Goal: Task Accomplishment & Management: Use online tool/utility

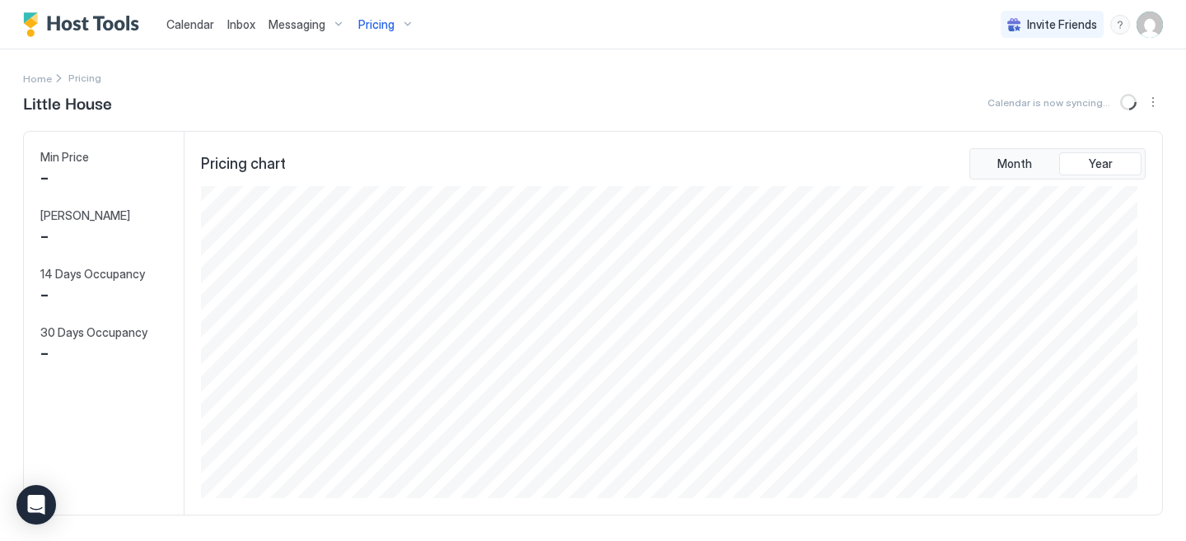
scroll to position [312, 935]
click at [379, 21] on span "Pricing" at bounding box center [376, 24] width 36 height 15
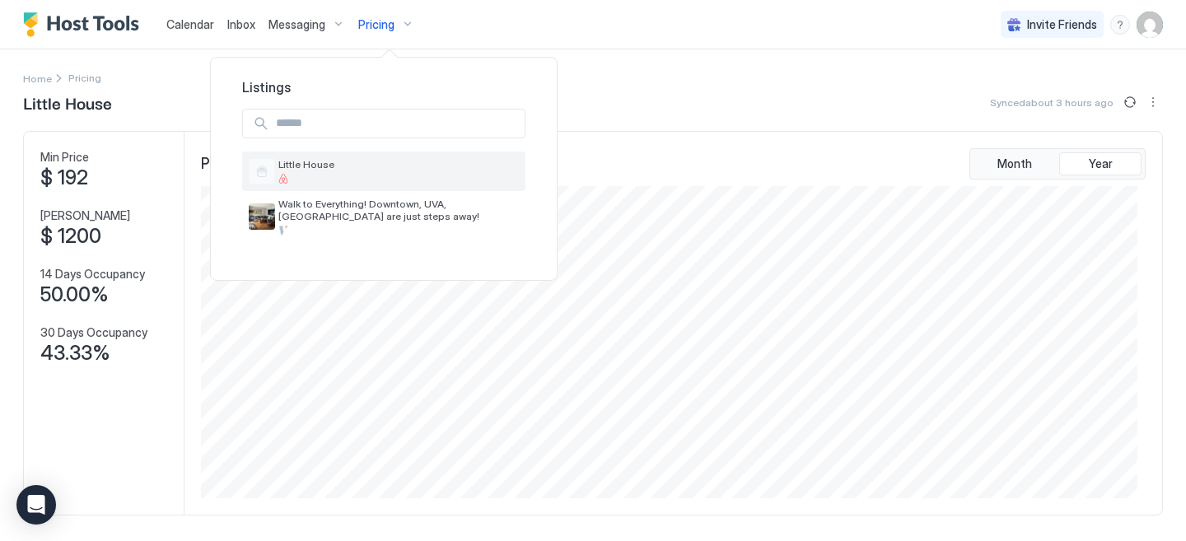
click at [307, 167] on span "Little House" at bounding box center [398, 164] width 240 height 12
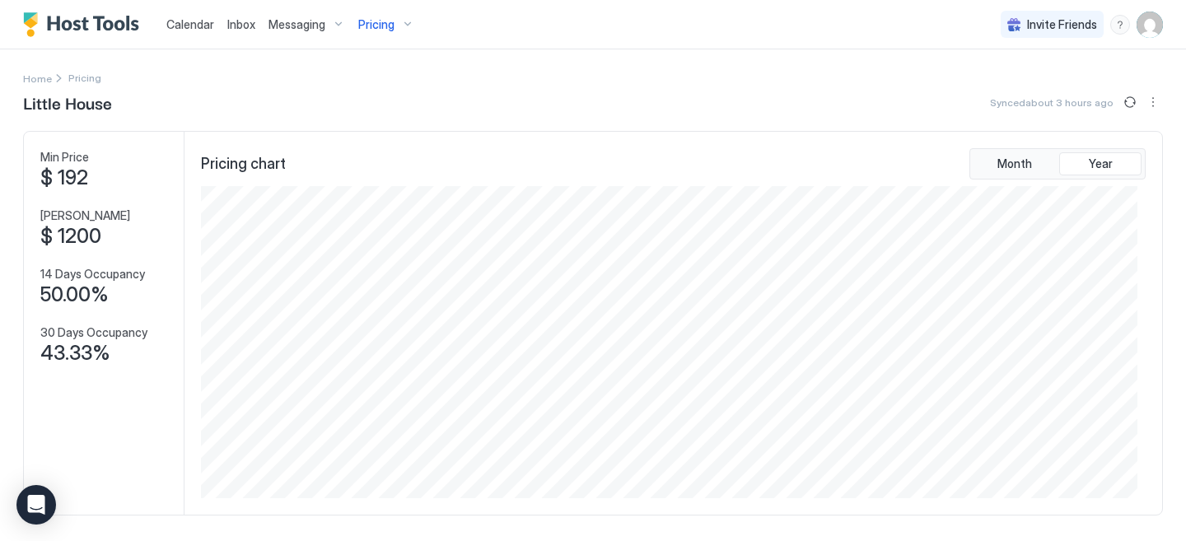
click at [399, 24] on div "Pricing" at bounding box center [386, 25] width 69 height 28
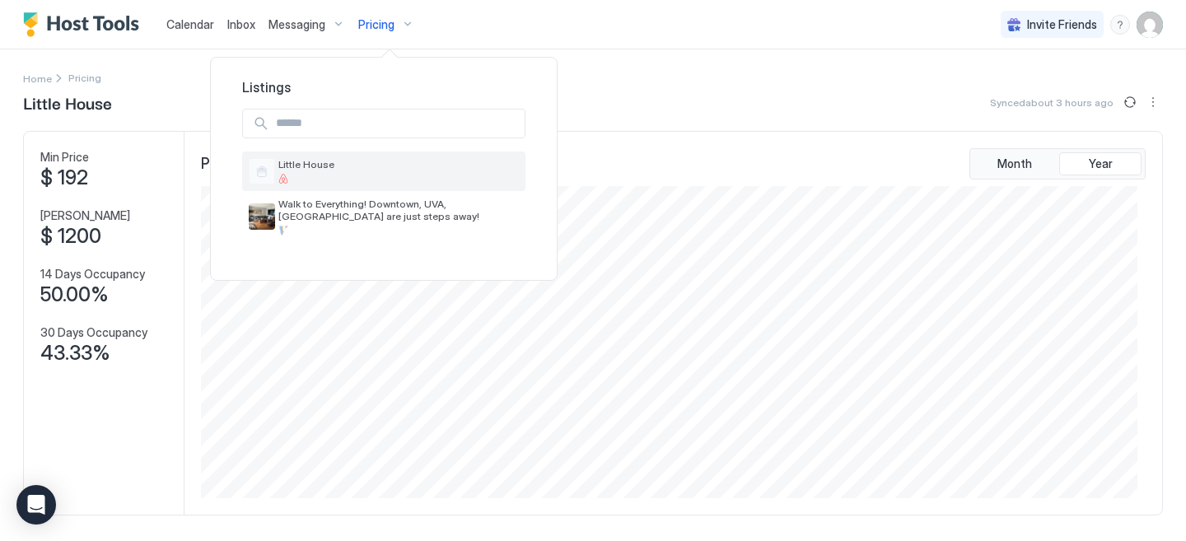
click at [327, 180] on div at bounding box center [398, 179] width 240 height 10
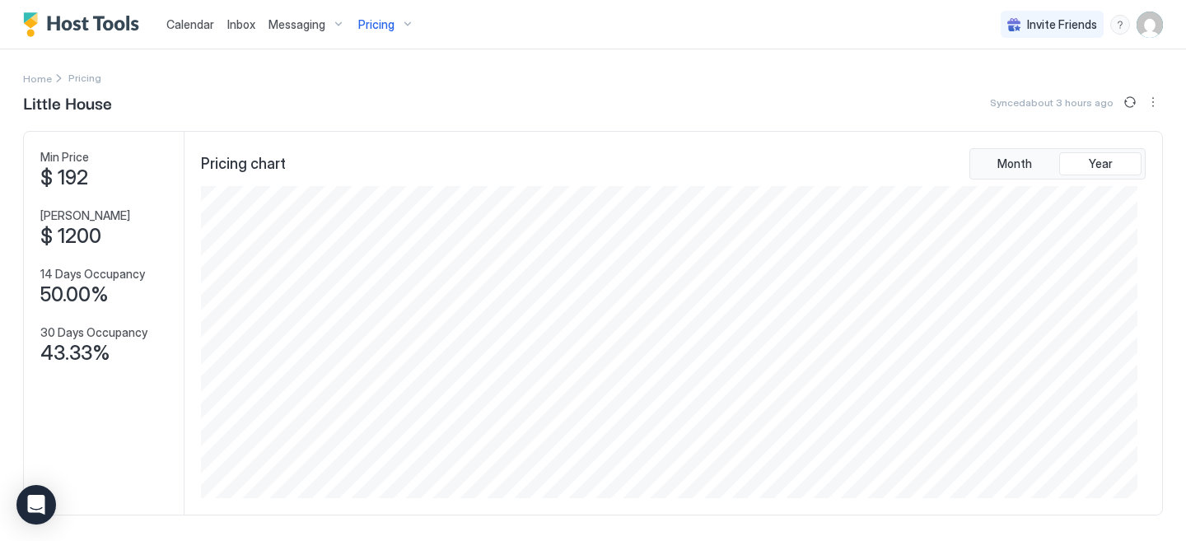
click at [201, 26] on span "Calendar" at bounding box center [190, 24] width 48 height 14
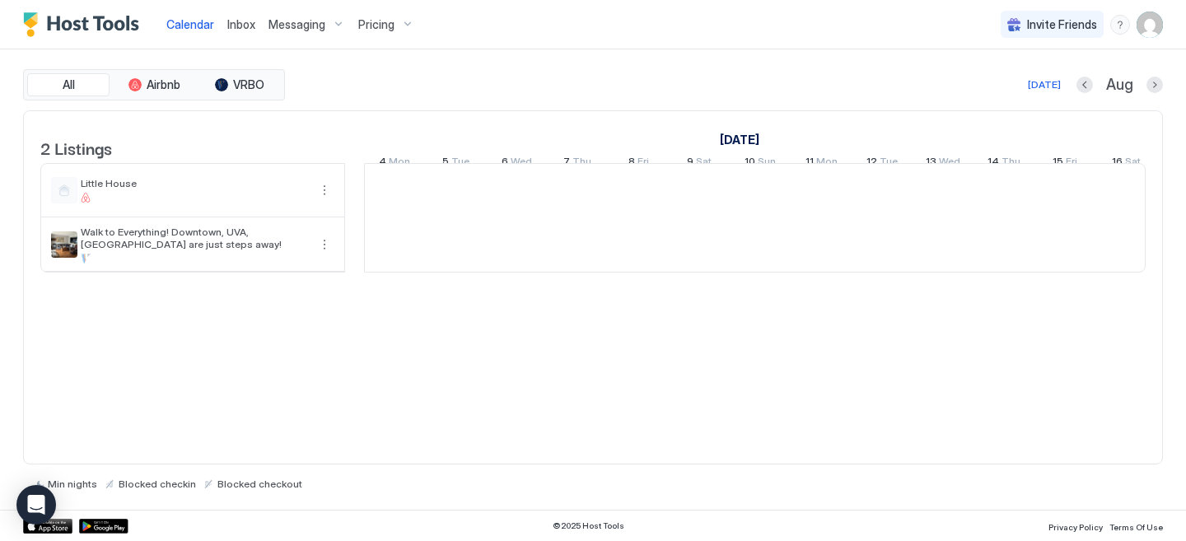
scroll to position [0, 915]
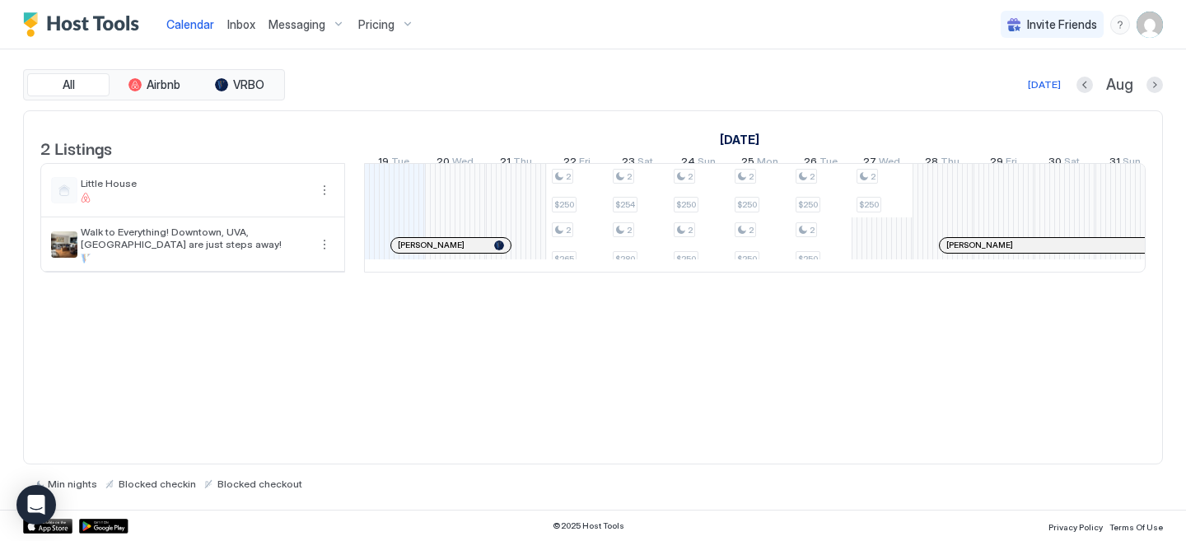
click at [404, 19] on div "Pricing" at bounding box center [386, 25] width 69 height 28
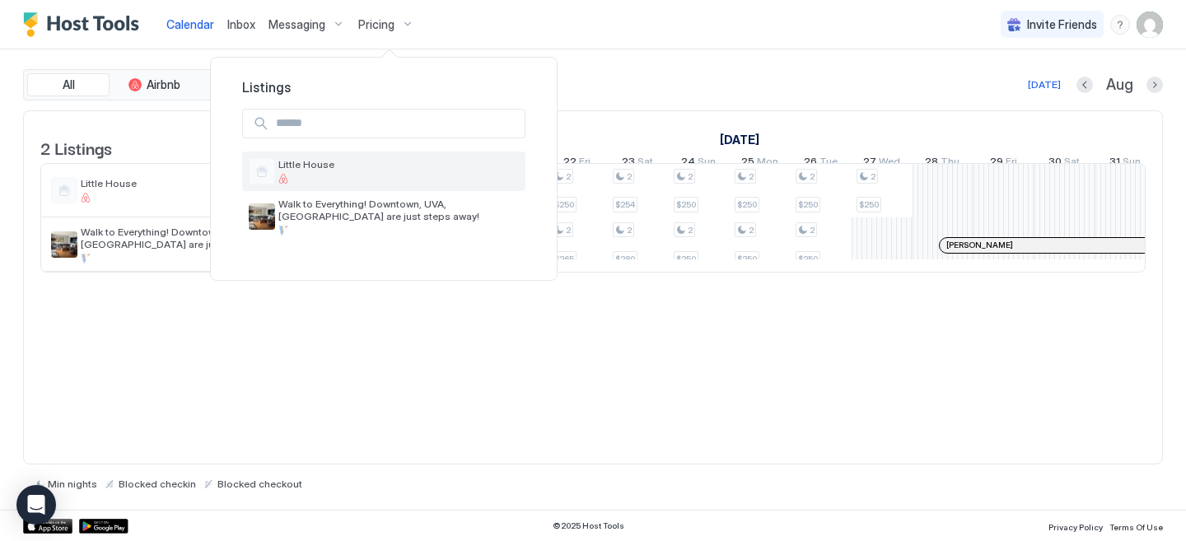
click at [352, 178] on div at bounding box center [398, 179] width 240 height 10
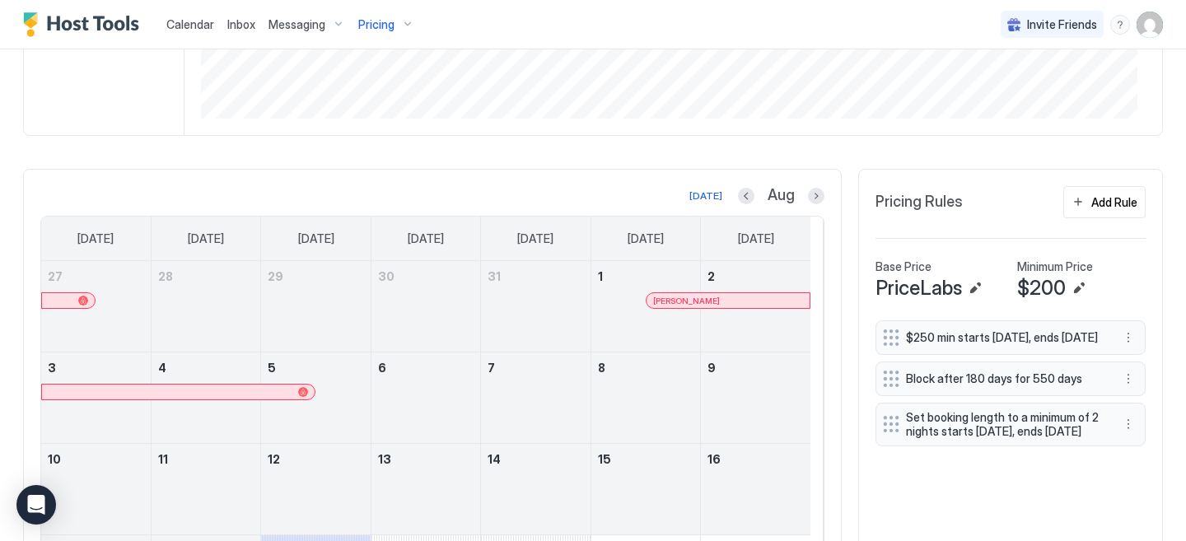
scroll to position [434, 0]
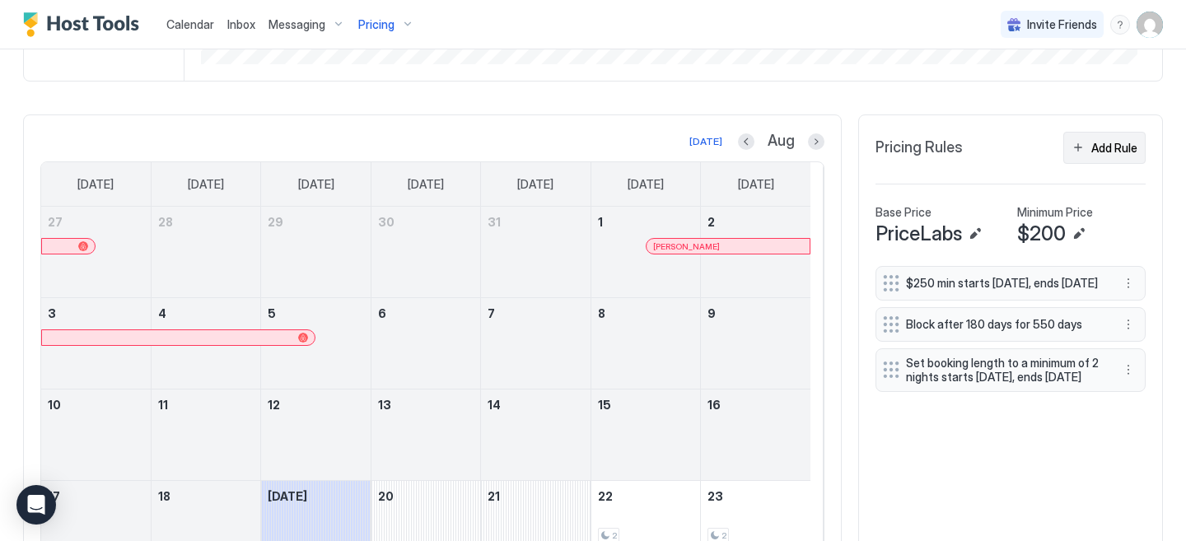
click at [1071, 153] on button "Add Rule" at bounding box center [1104, 148] width 82 height 32
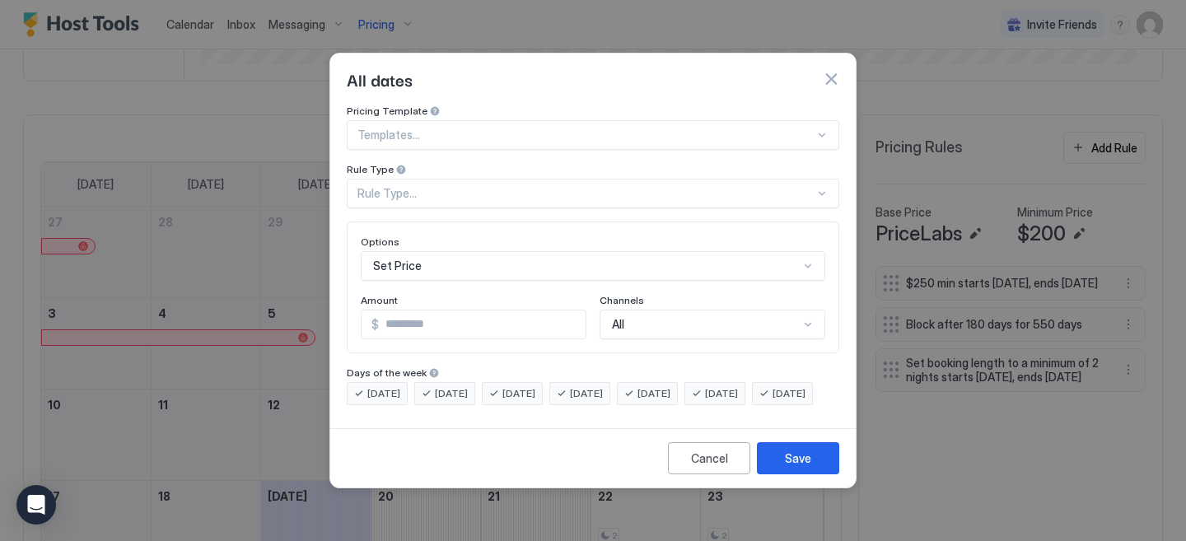
click at [836, 71] on button "button" at bounding box center [831, 79] width 16 height 16
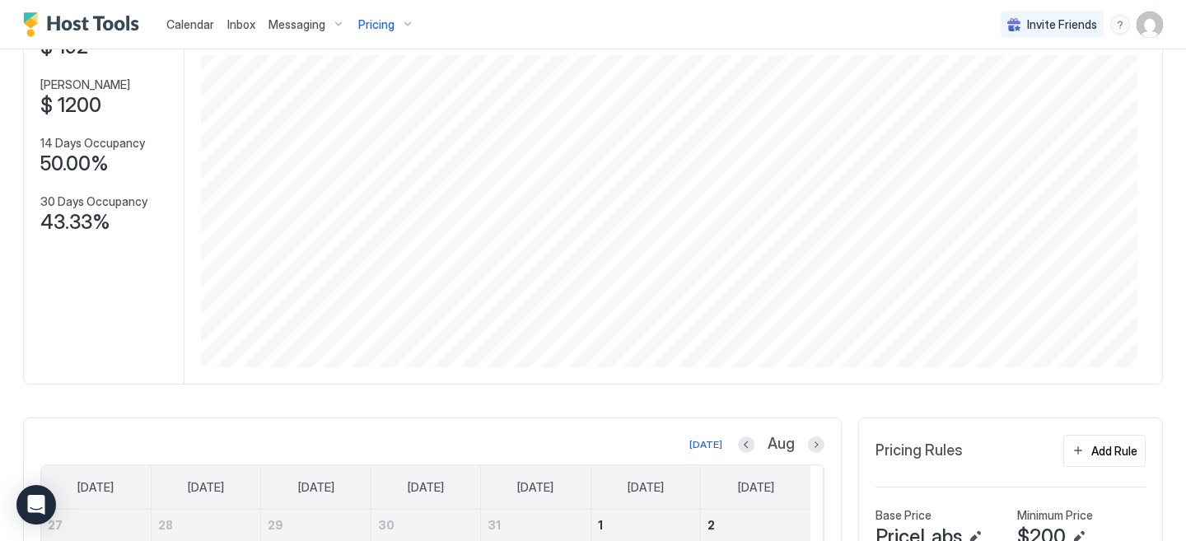
scroll to position [0, 0]
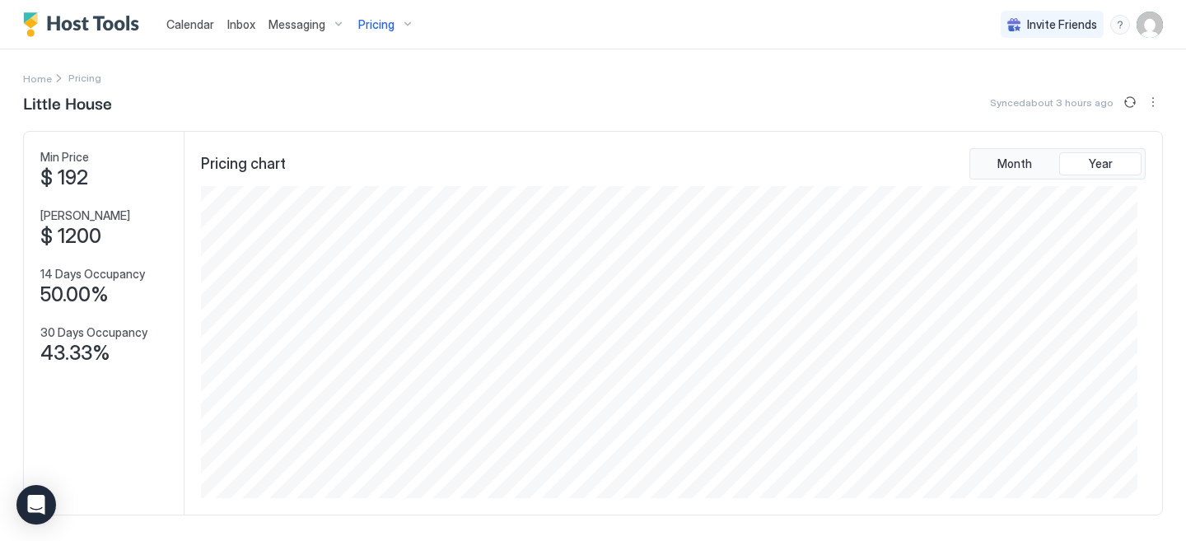
click at [191, 17] on span "Calendar" at bounding box center [190, 24] width 48 height 14
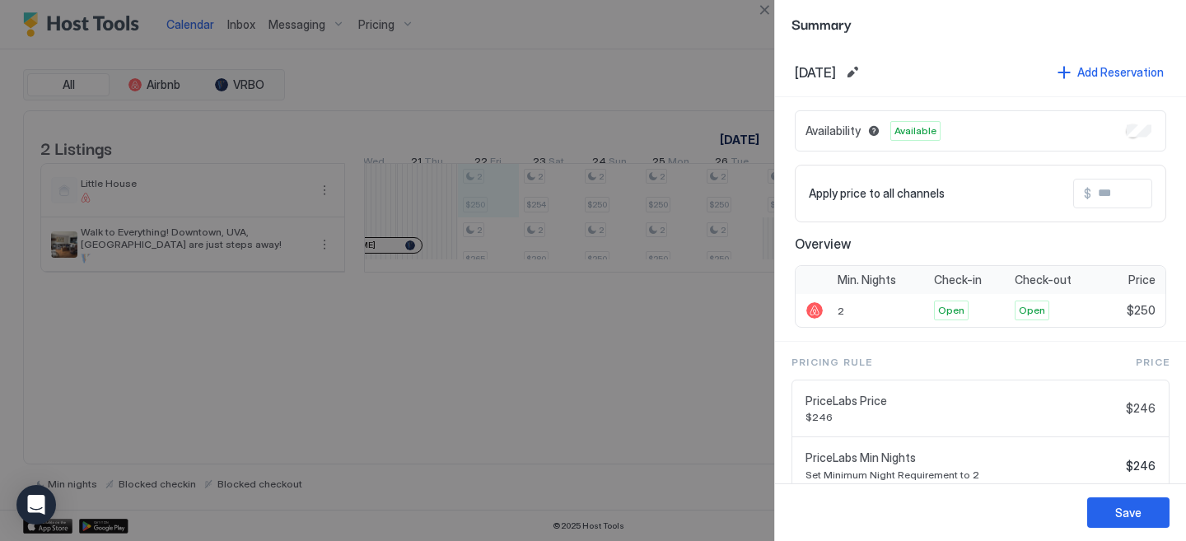
click at [498, 199] on div at bounding box center [593, 270] width 1186 height 541
click at [558, 98] on div at bounding box center [593, 270] width 1186 height 541
click at [672, 90] on div at bounding box center [593, 270] width 1186 height 541
click at [683, 445] on div at bounding box center [593, 270] width 1186 height 541
click at [530, 366] on div at bounding box center [593, 270] width 1186 height 541
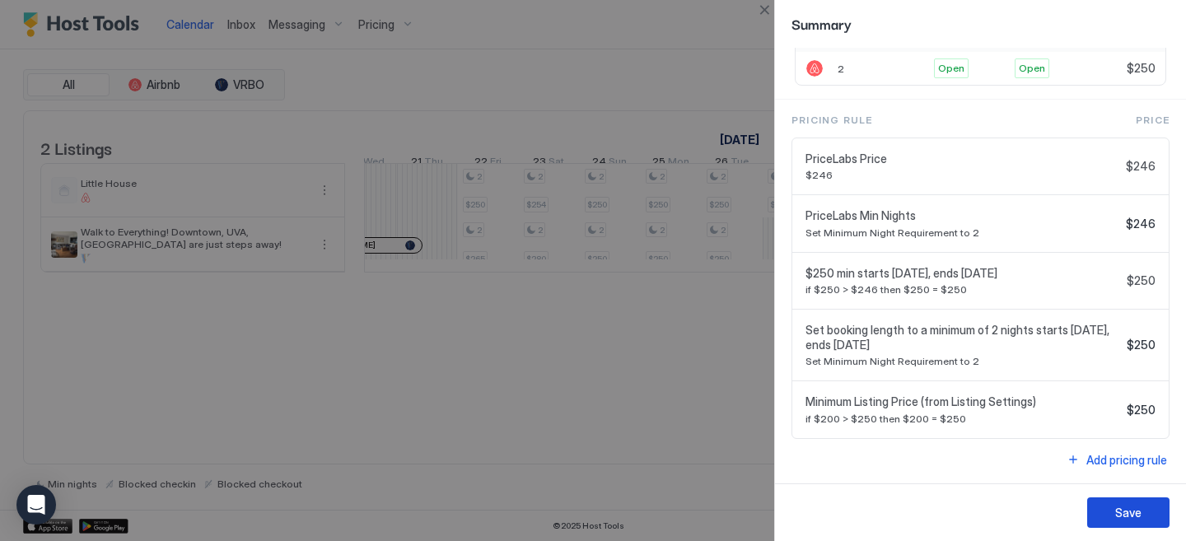
click at [1117, 510] on div "Save" at bounding box center [1128, 512] width 26 height 17
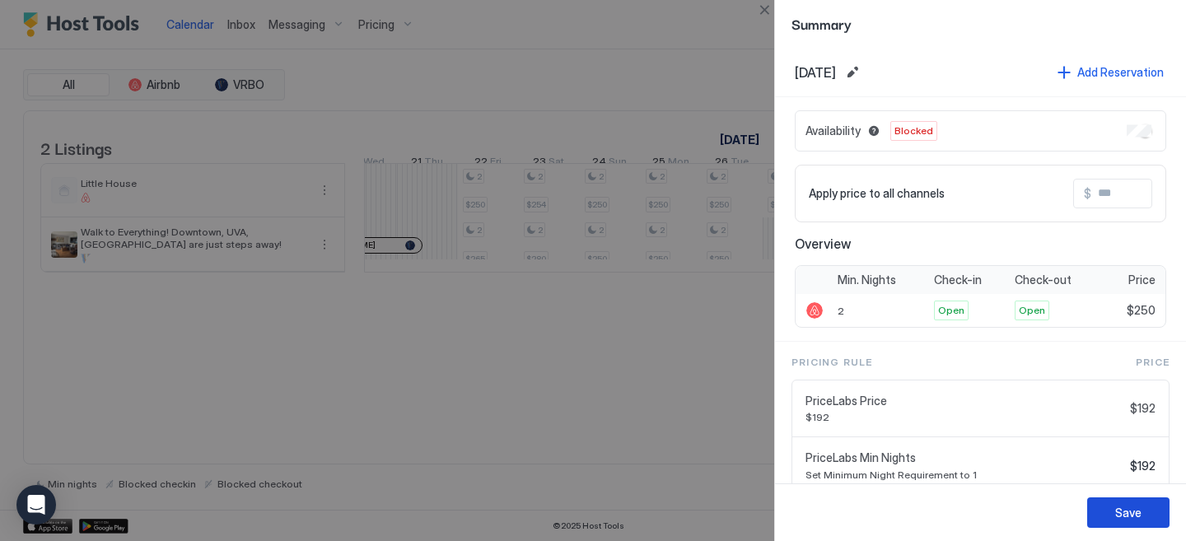
click at [1133, 513] on div "Save" at bounding box center [1128, 512] width 26 height 17
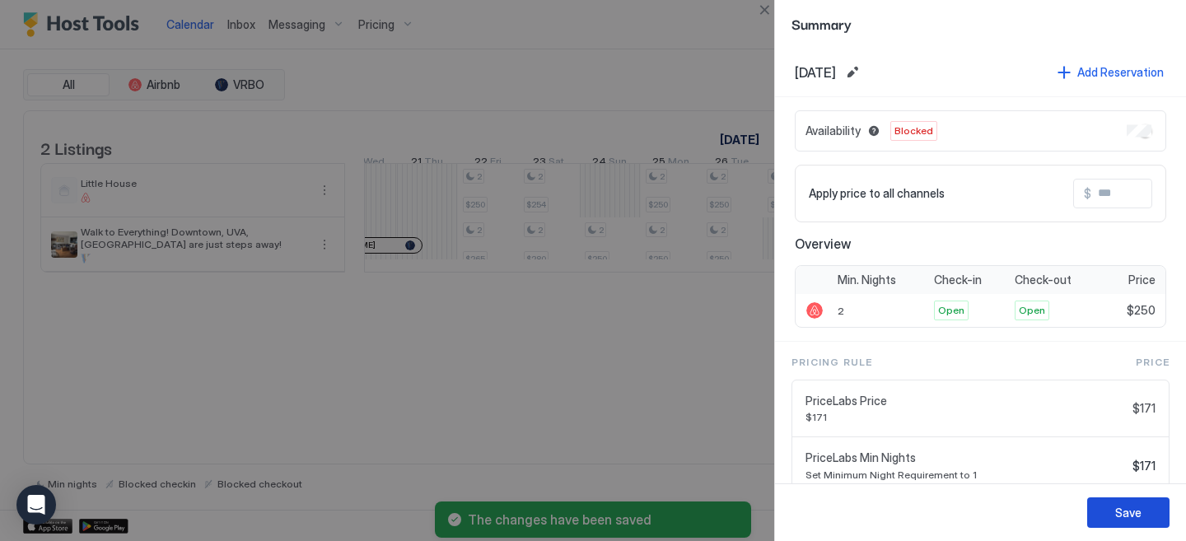
click at [1145, 511] on button "Save" at bounding box center [1128, 512] width 82 height 30
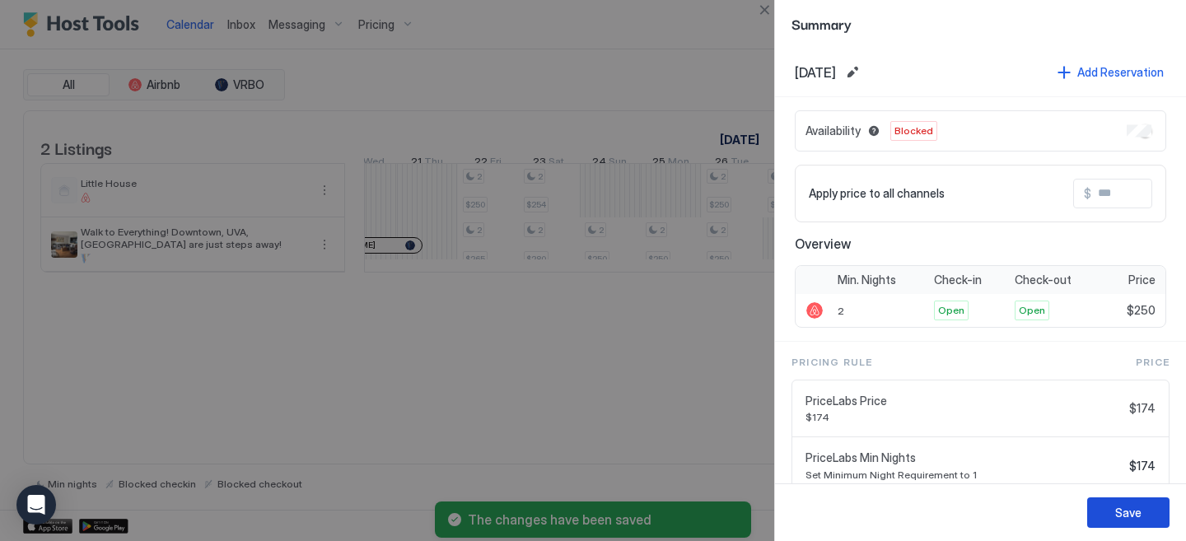
click at [1150, 521] on button "Save" at bounding box center [1128, 512] width 82 height 30
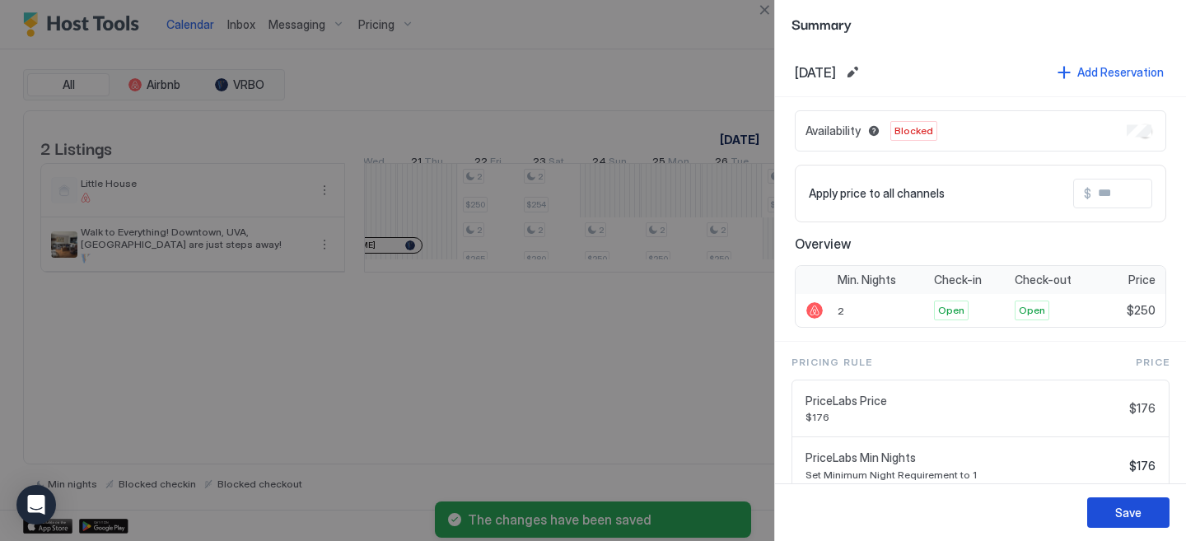
click at [1145, 520] on button "Save" at bounding box center [1128, 512] width 82 height 30
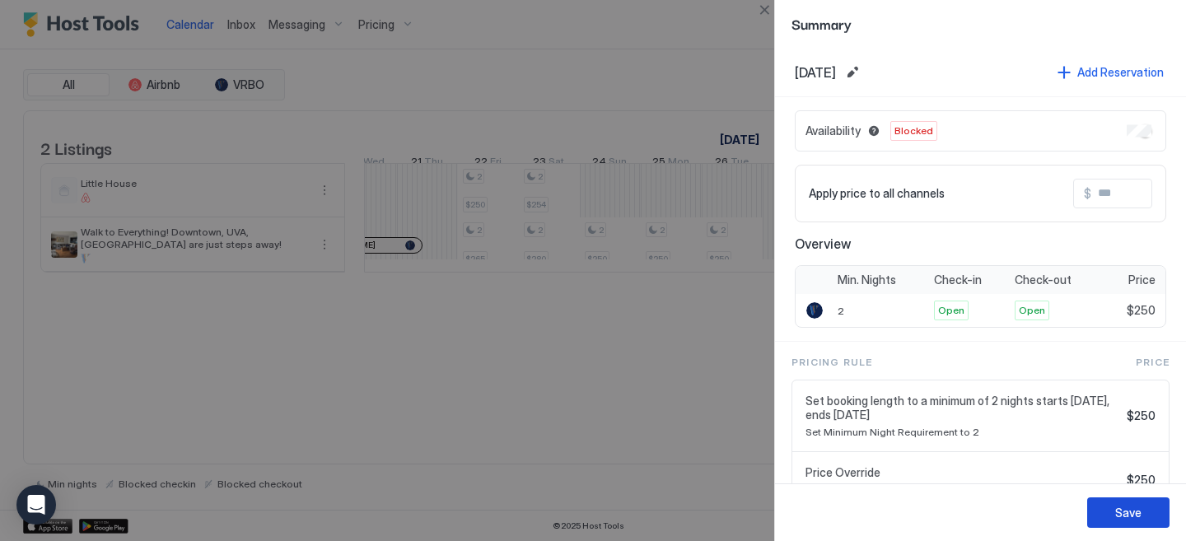
click at [1138, 512] on div "Save" at bounding box center [1128, 512] width 26 height 17
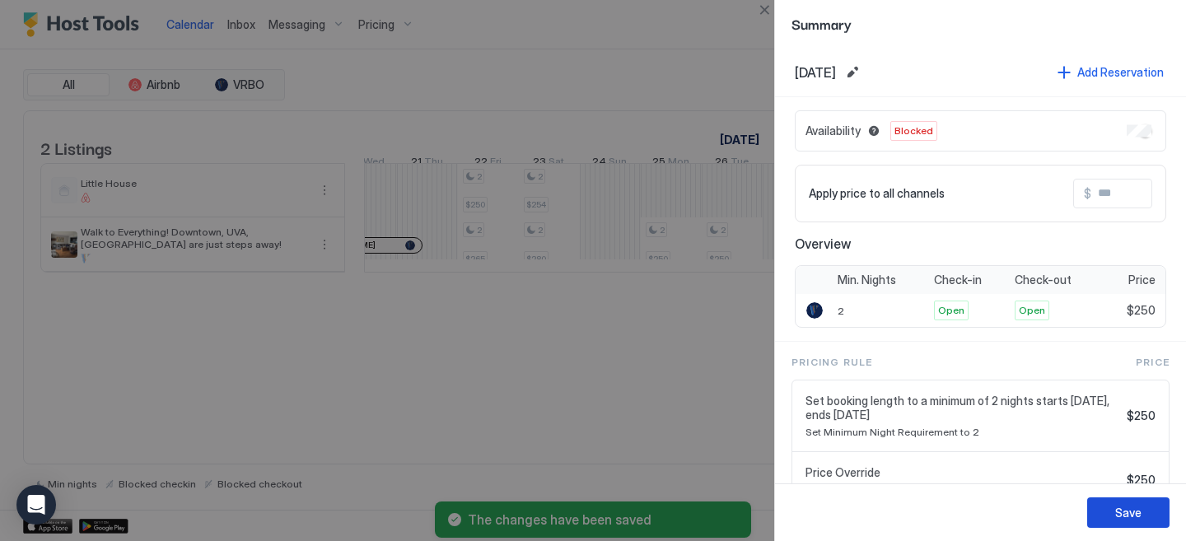
click at [1147, 517] on button "Save" at bounding box center [1128, 512] width 82 height 30
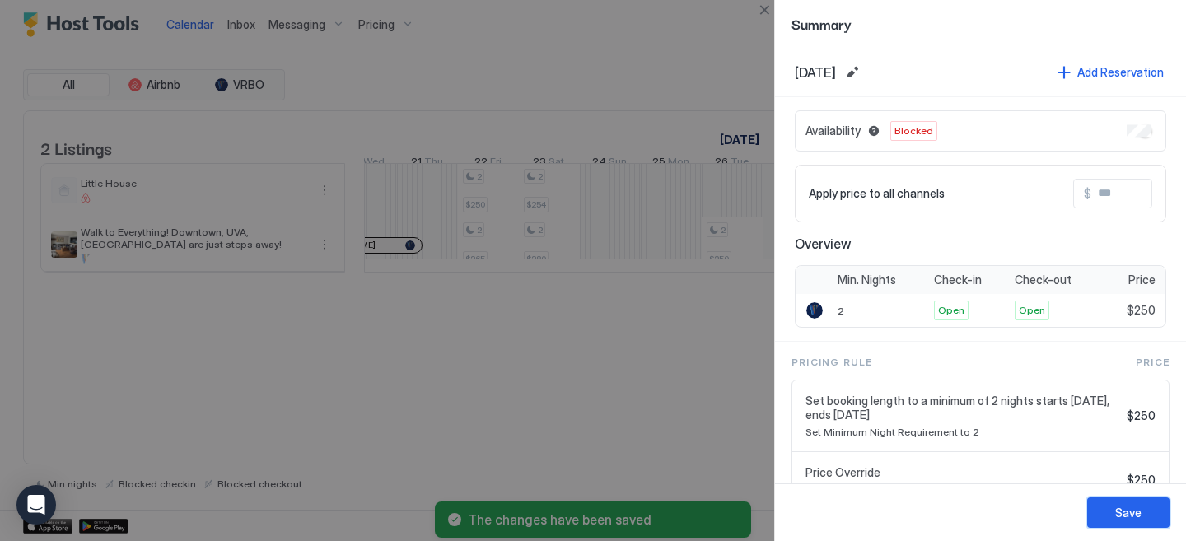
click at [1150, 514] on button "Save" at bounding box center [1128, 512] width 82 height 30
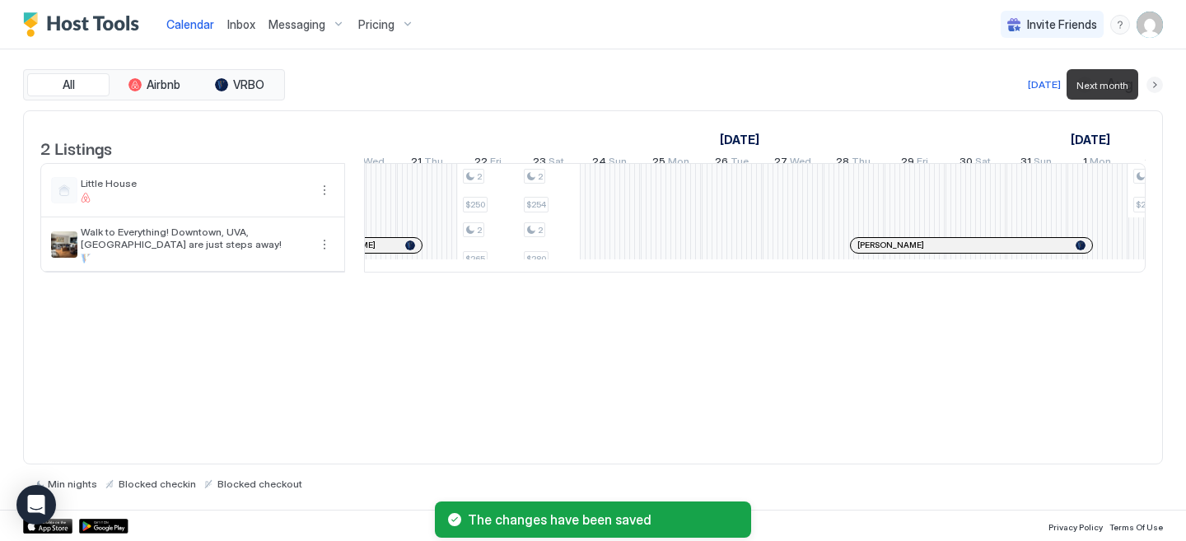
click at [1159, 81] on button "Next month" at bounding box center [1154, 85] width 16 height 16
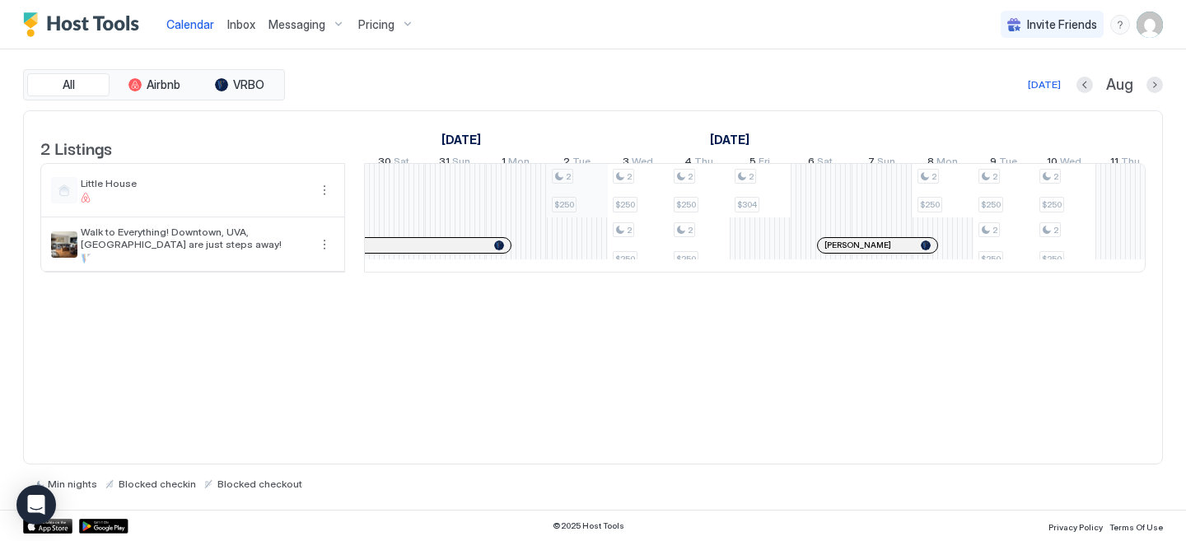
click at [592, 193] on div "2 $250 2 $265 2 $254 2 $280 2 $250 2 $250 2 $250 2 $250 2 $250 2 $304 2 $250 2 …" at bounding box center [1065, 218] width 3230 height 108
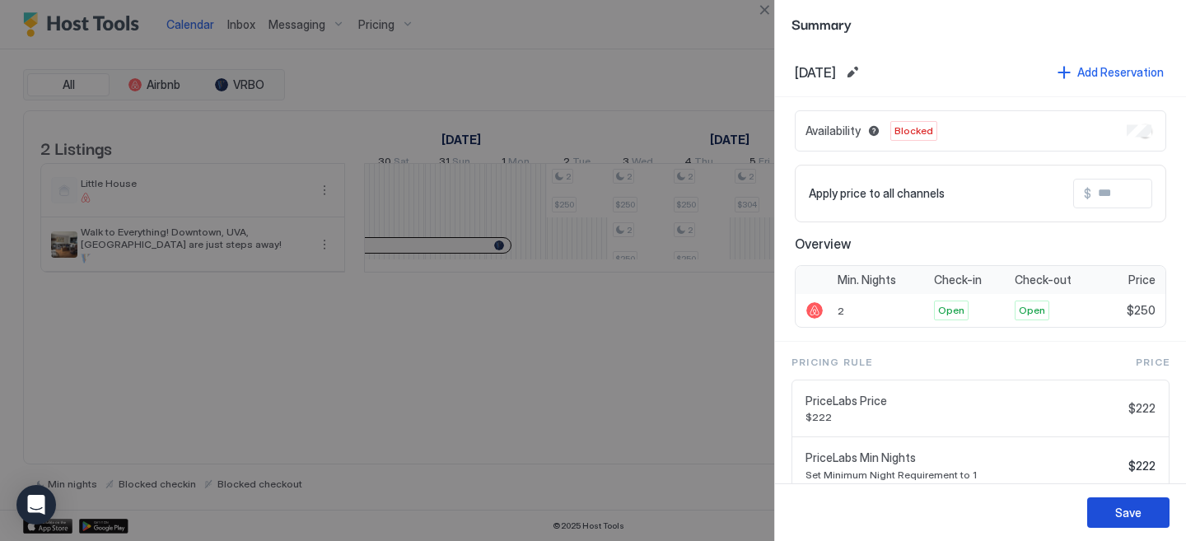
click at [1105, 507] on button "Save" at bounding box center [1128, 512] width 82 height 30
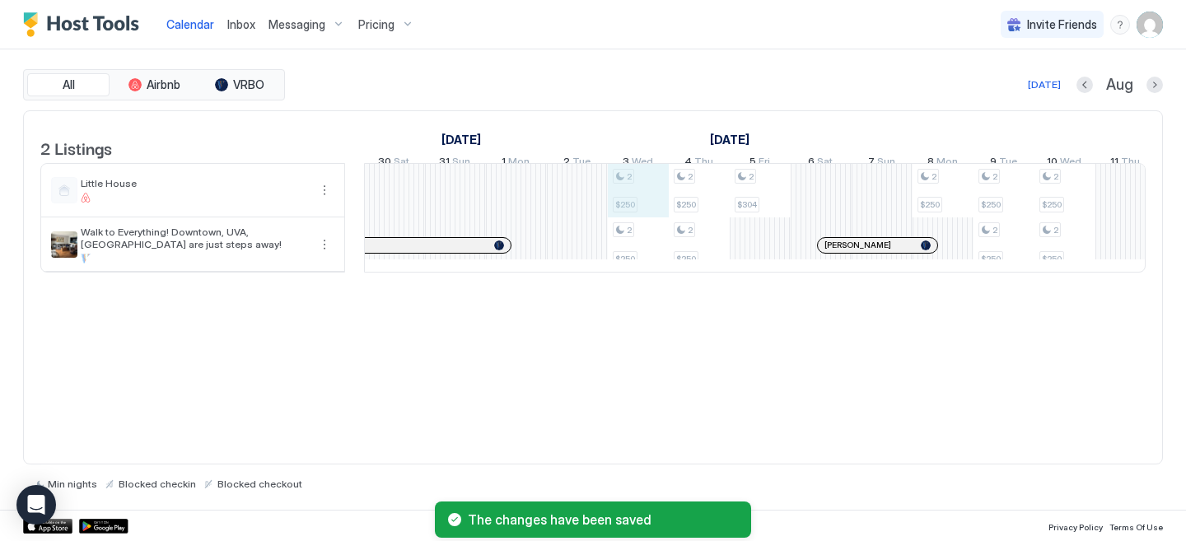
click at [642, 202] on div "2 $250 2 $265 2 $254 2 $280 2 $250 2 $250 2 $250 2 $250 2 $304 2 $250 2 $250 2 …" at bounding box center [1065, 218] width 3230 height 108
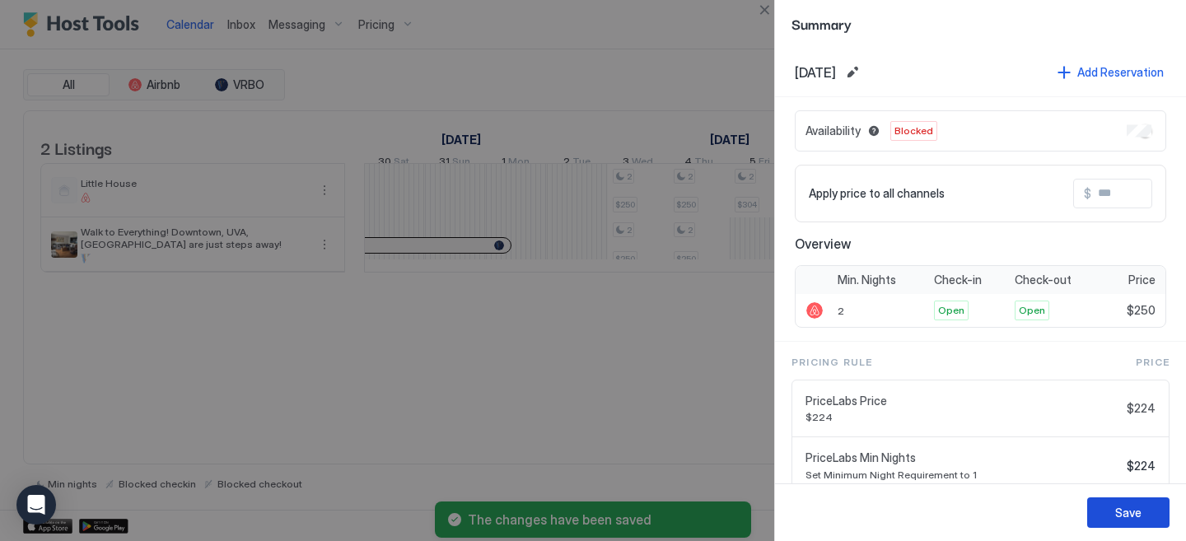
click at [1113, 513] on button "Save" at bounding box center [1128, 512] width 82 height 30
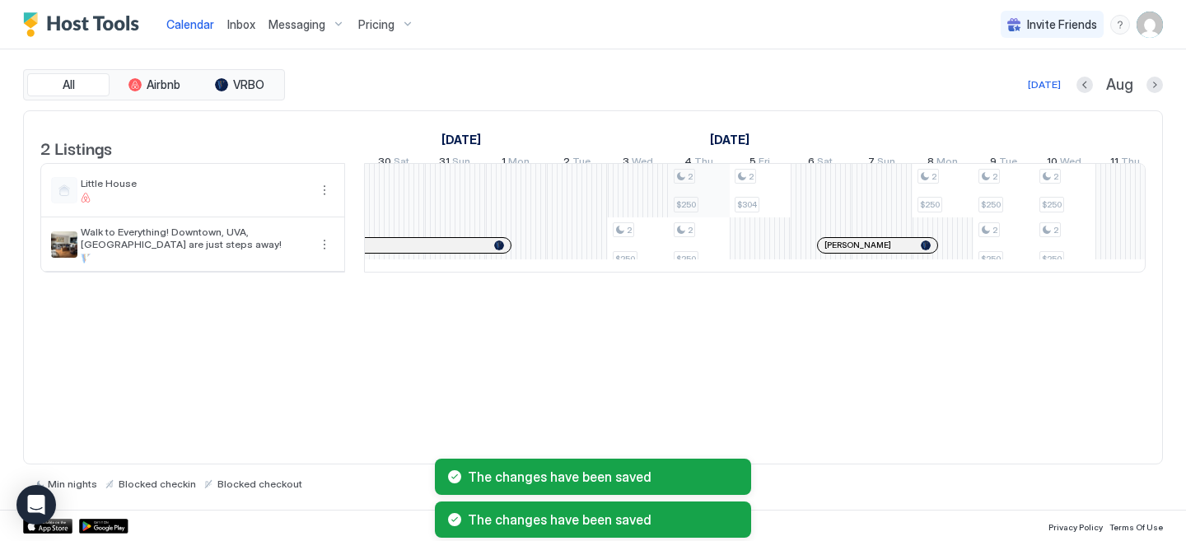
click at [703, 218] on div "2 $250 2 $265 2 $254 2 $280 2 $250 2 $250 2 $250 2 $304 2 $250 2 $250 2 $250 2 …" at bounding box center [1065, 218] width 3230 height 108
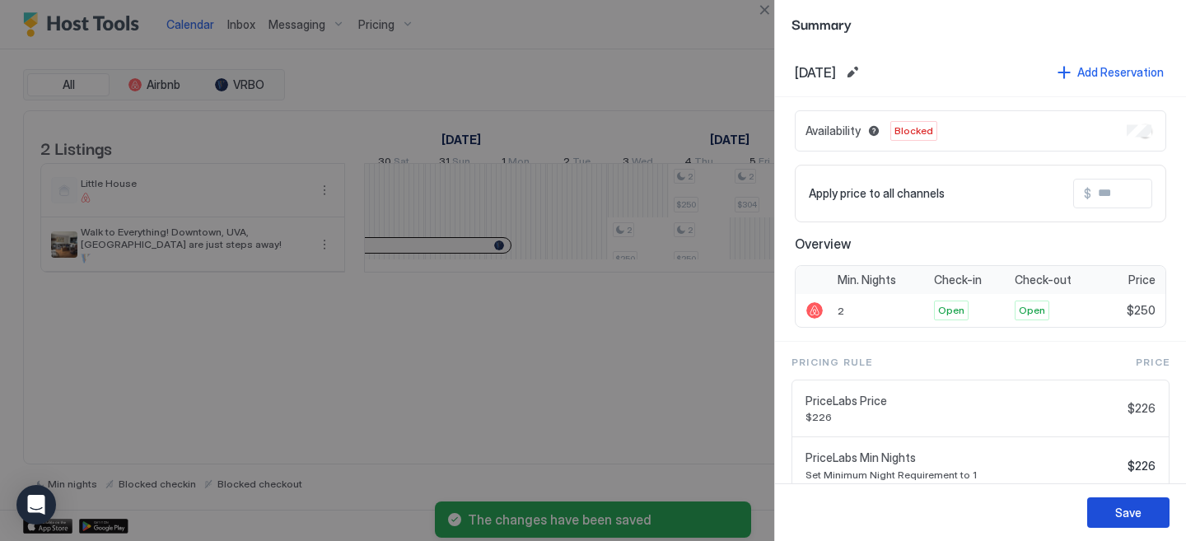
click at [1145, 509] on button "Save" at bounding box center [1128, 512] width 82 height 30
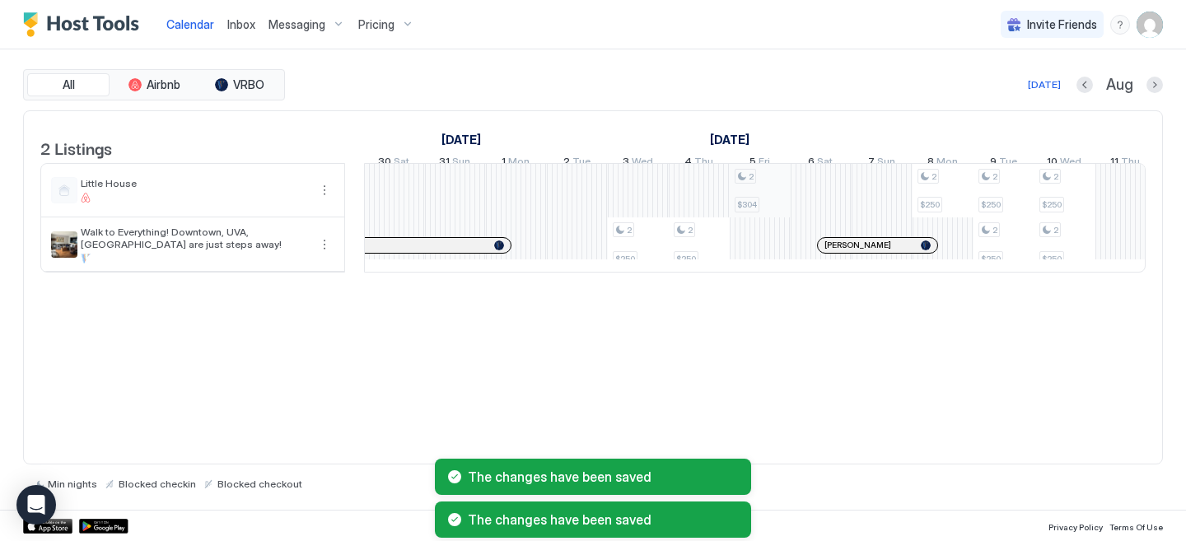
click at [767, 217] on div "2 $250 2 $265 2 $254 2 $280 2 $250 2 $250 2 $304 2 $250 2 $250 2 $250 2 $250 2 …" at bounding box center [1065, 218] width 3230 height 108
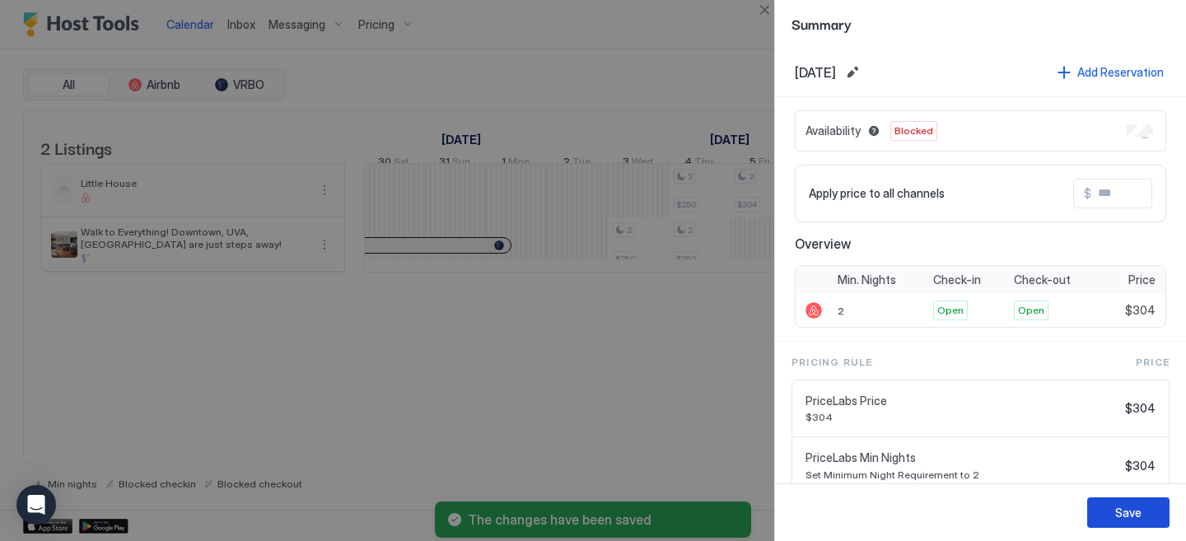
click at [1148, 513] on button "Save" at bounding box center [1128, 512] width 82 height 30
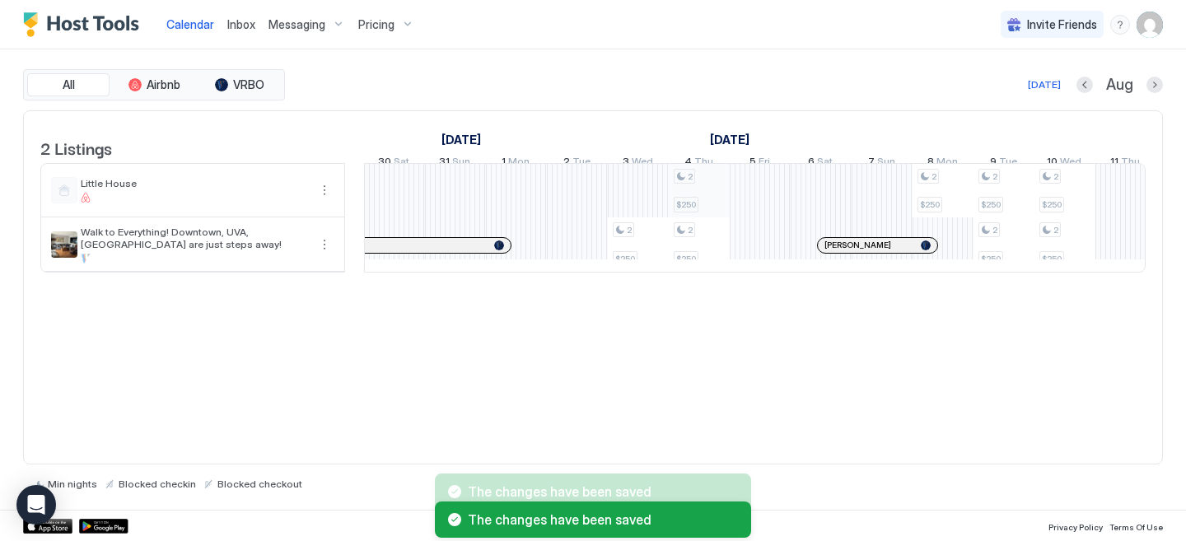
click at [711, 209] on div "2 $250 2 $265 2 $254 2 $280 2 $250 2 $250 2 $250 2 $250 2 $250 2 $250 2 $250 2 …" at bounding box center [1065, 218] width 3230 height 108
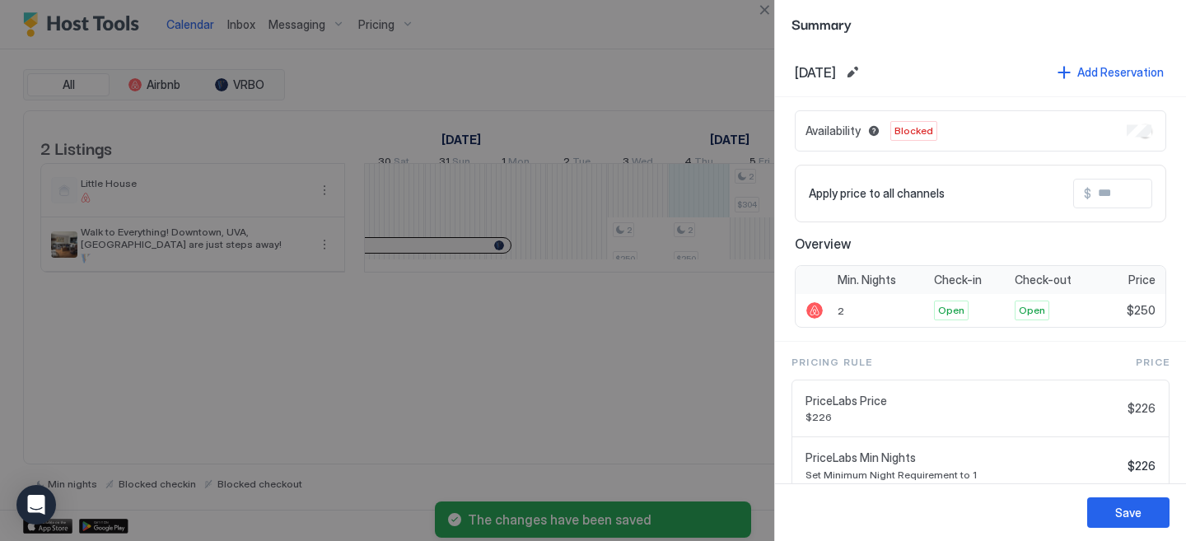
click at [746, 343] on div at bounding box center [593, 270] width 1186 height 541
click at [1139, 521] on button "Save" at bounding box center [1128, 512] width 82 height 30
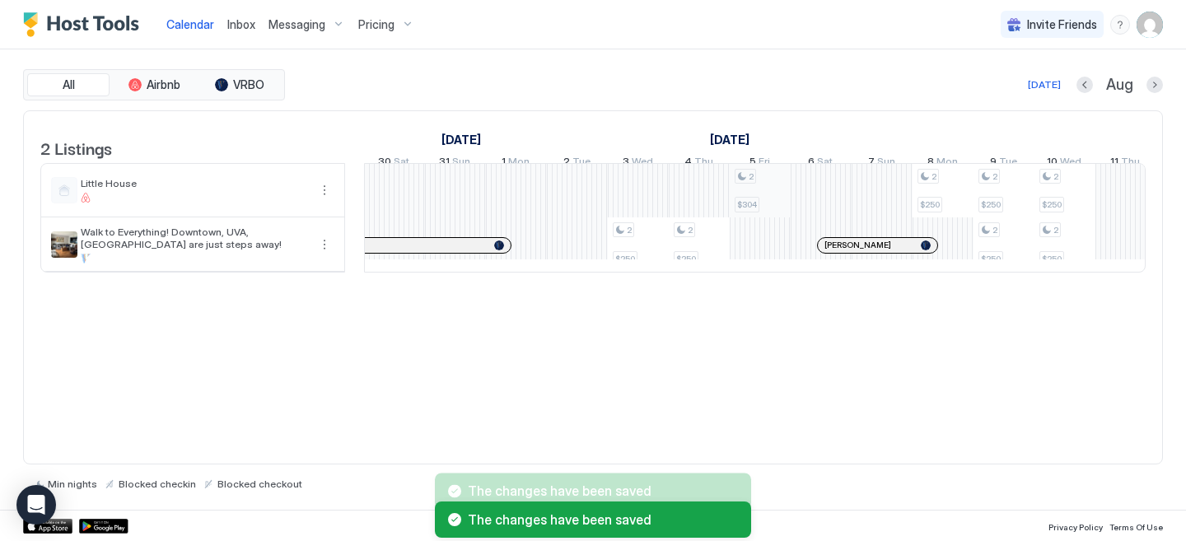
click at [749, 205] on div "2 $250 2 $265 2 $254 2 $280 2 $250 2 $250 2 $304 2 $250 2 $250 2 $250 2 $250 2 …" at bounding box center [1065, 218] width 3230 height 108
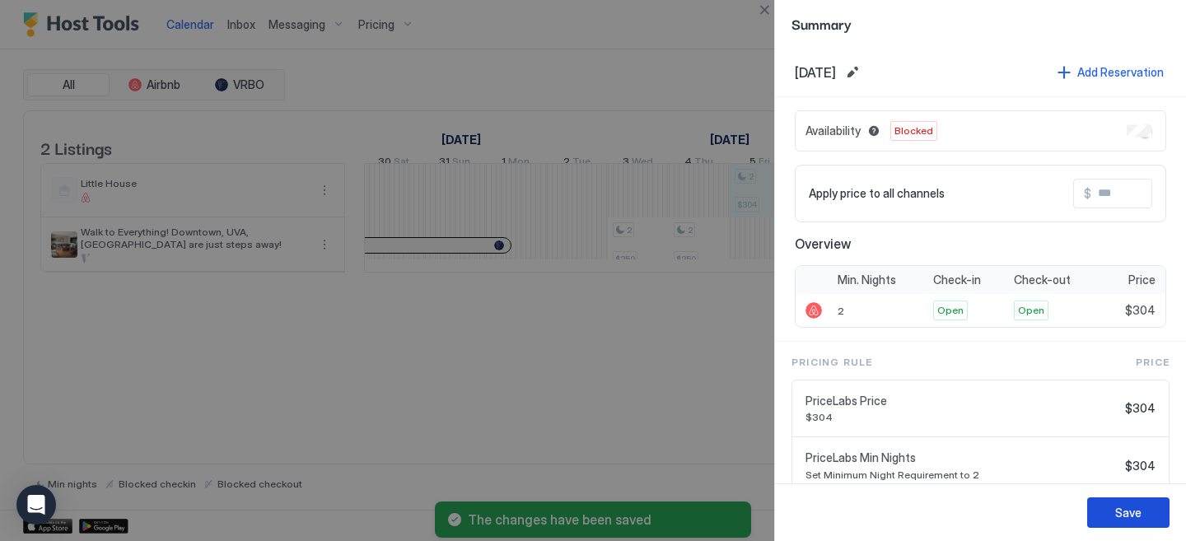
click at [1155, 506] on button "Save" at bounding box center [1128, 512] width 82 height 30
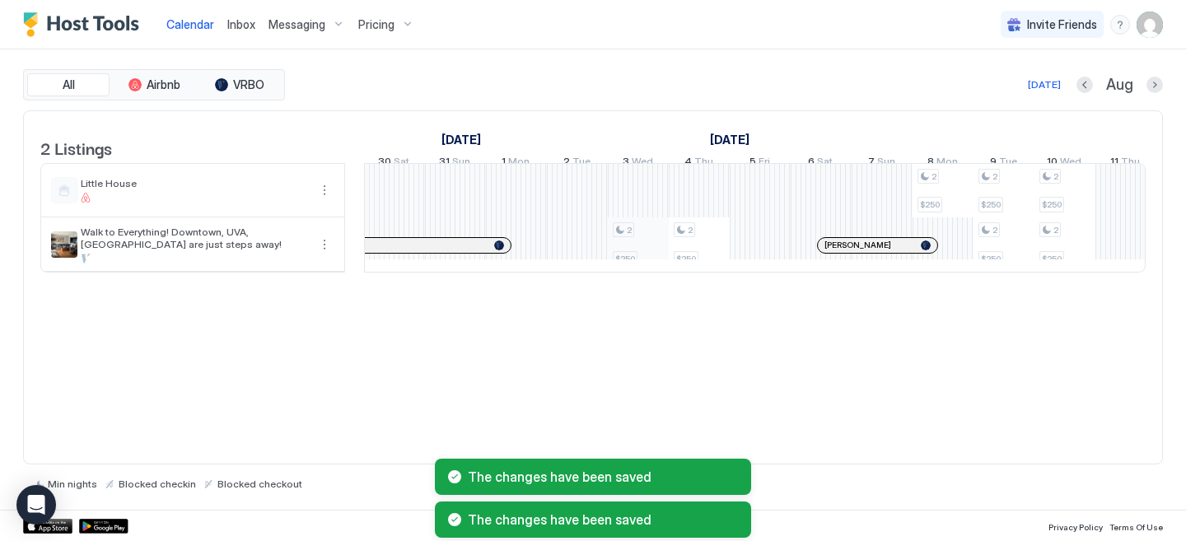
click at [646, 264] on div "2 $250 2 $265 2 $254 2 $280 2 $250 2 $250 2 $250 2 $250 2 $250 2 $250 2 $250 2 …" at bounding box center [1065, 218] width 3230 height 108
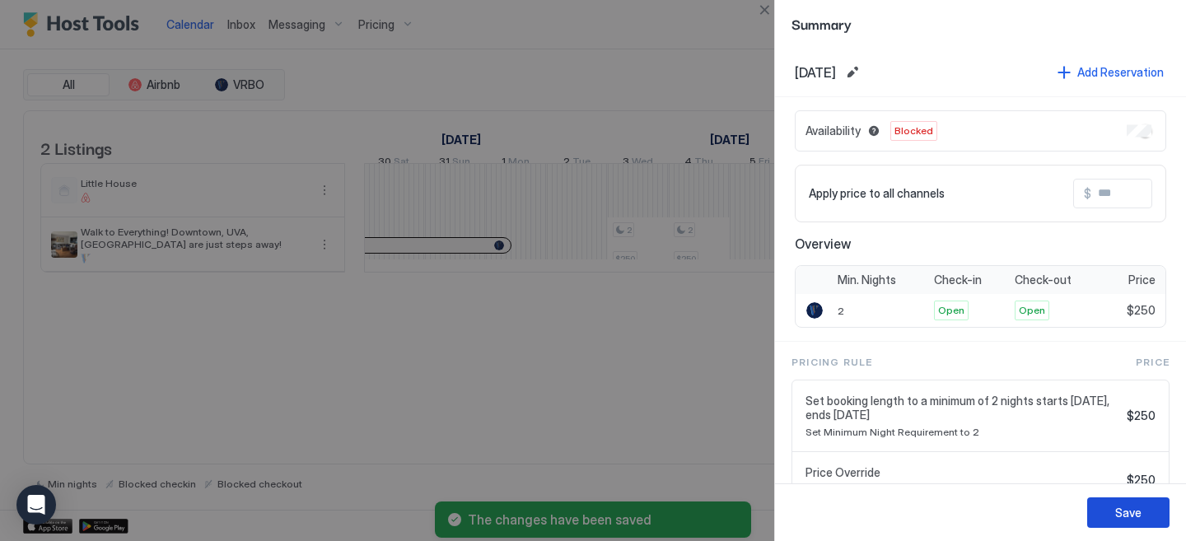
click at [1149, 516] on button "Save" at bounding box center [1128, 512] width 82 height 30
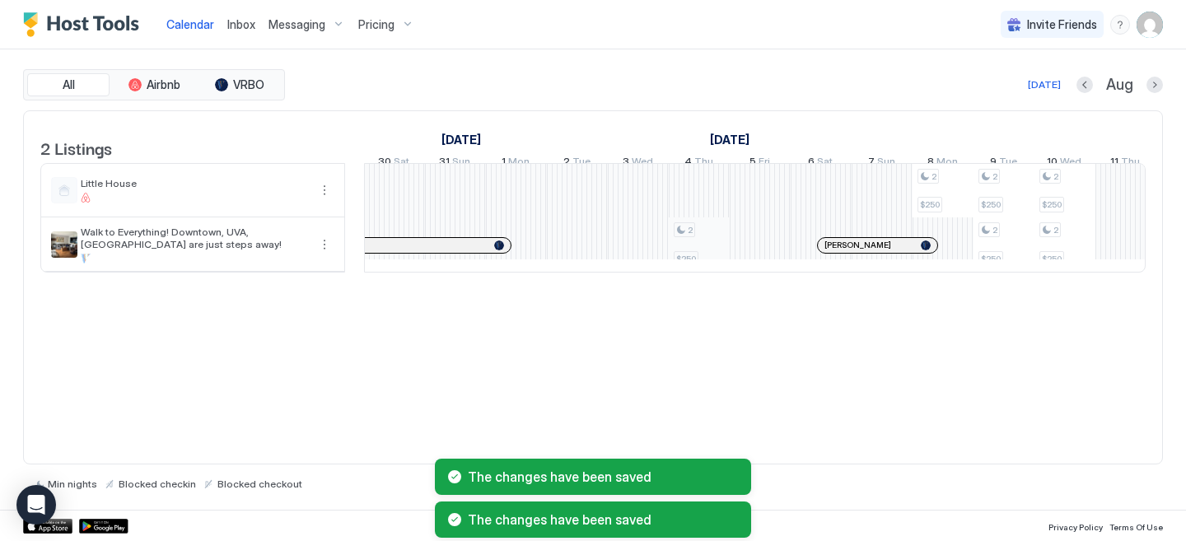
click at [711, 266] on div "2 $250 2 $265 2 $254 2 $280 2 $250 2 $250 2 $250 2 $250 2 $250 2 $250 2 $250 2 …" at bounding box center [1065, 218] width 3230 height 108
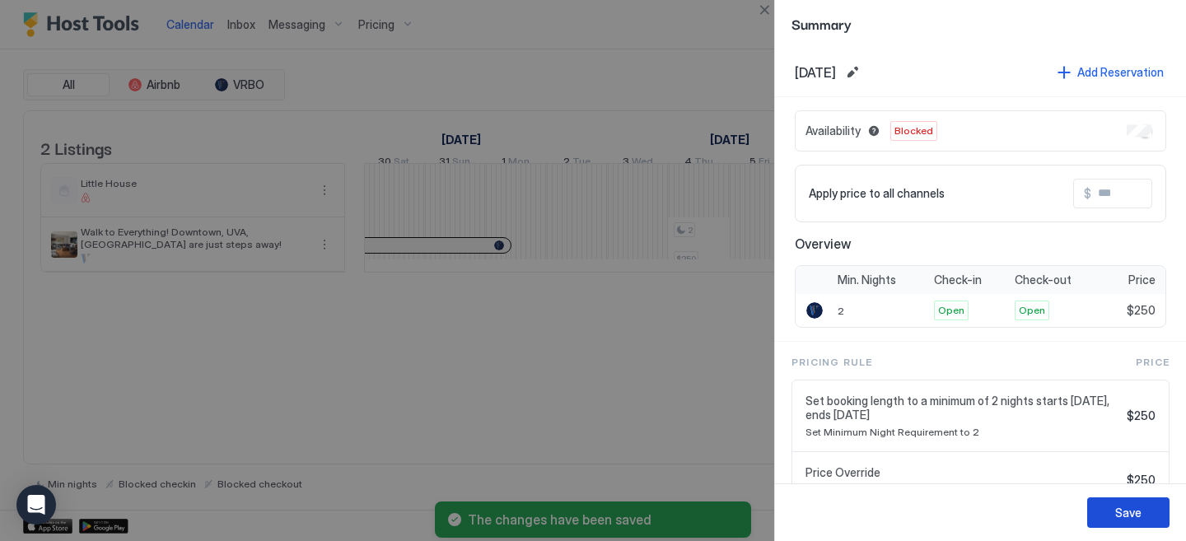
click at [1155, 511] on button "Save" at bounding box center [1128, 512] width 82 height 30
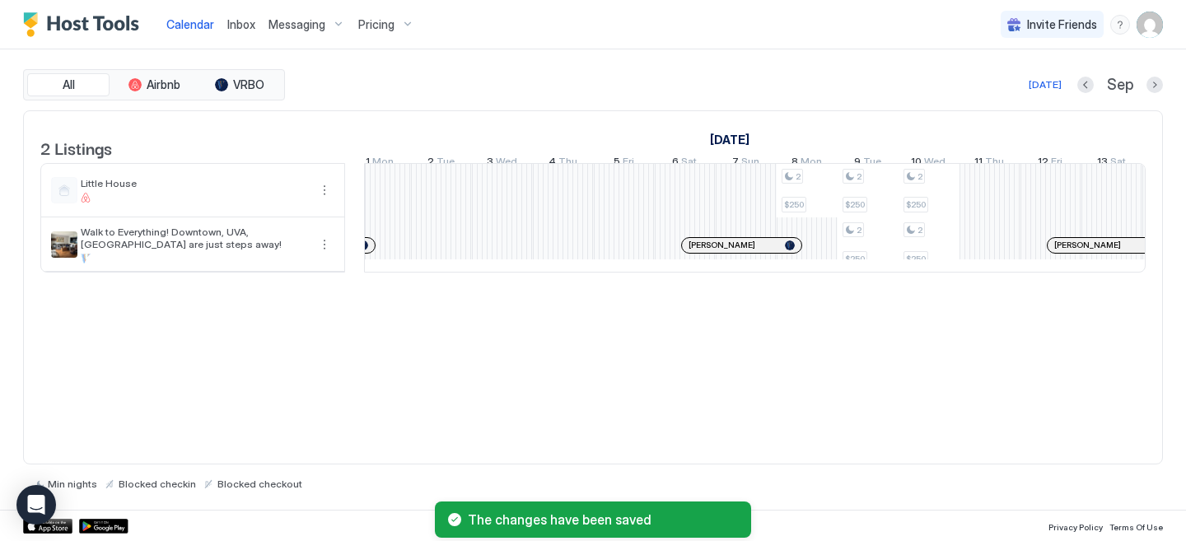
scroll to position [0, 1057]
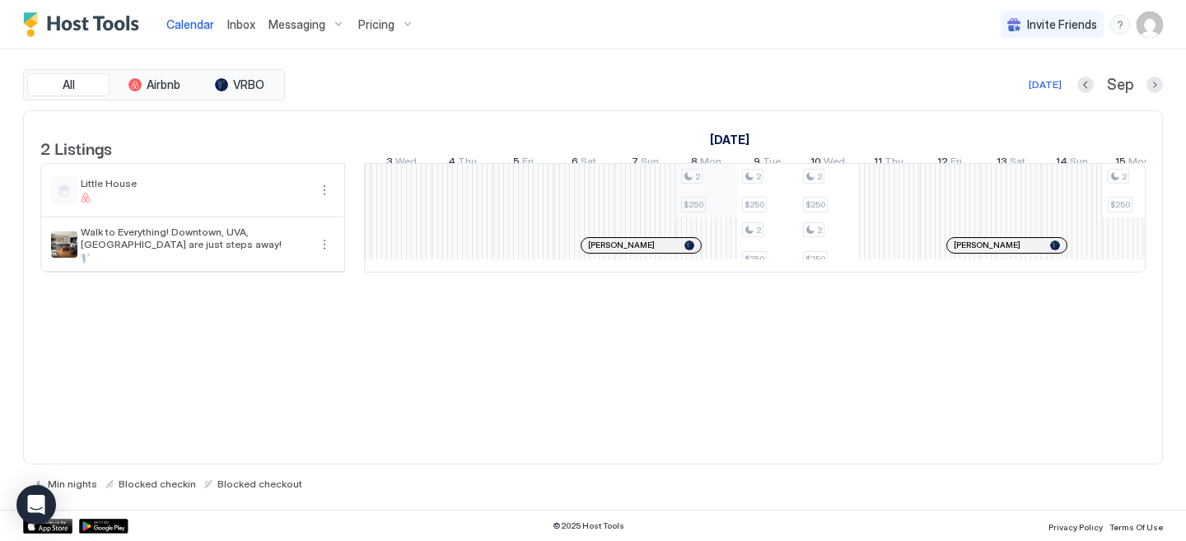
click at [715, 199] on div "2 $250 2 $265 2 $254 2 $280 2 $250 2 $250 2 $250 2 $250 2 $250 2 $250 2 $250 2 …" at bounding box center [829, 218] width 3230 height 108
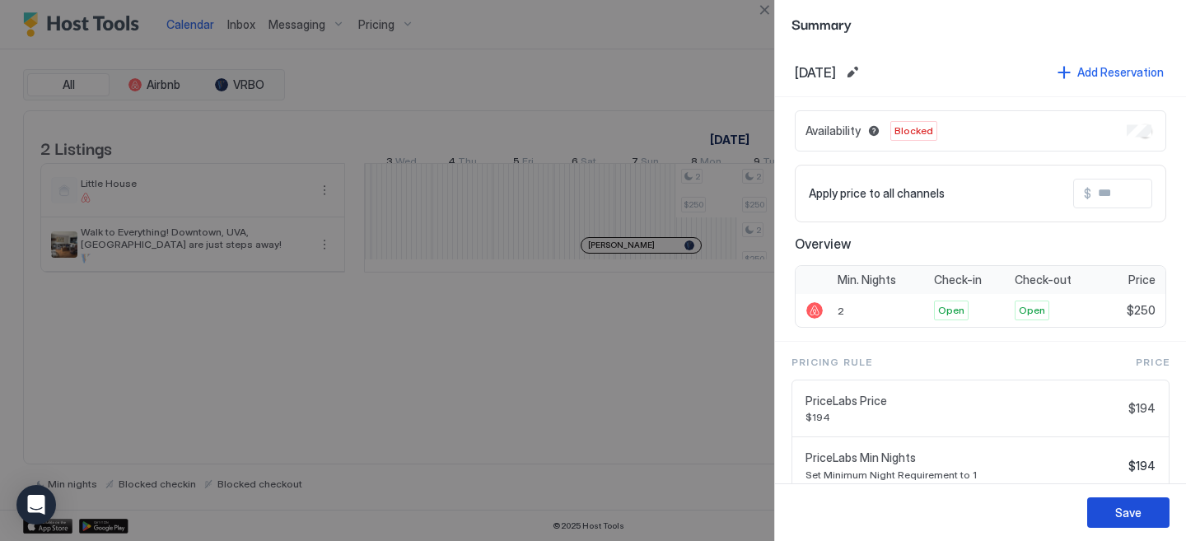
click at [1129, 516] on div "Save" at bounding box center [1128, 512] width 26 height 17
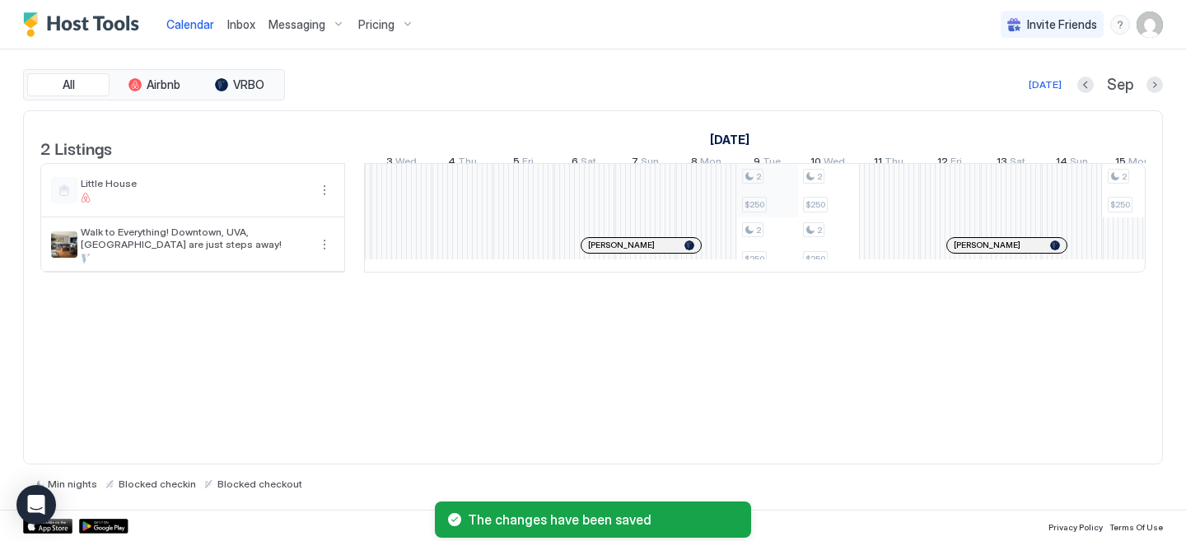
click at [777, 208] on div "2 $250 2 $265 2 $254 2 $280 2 $250 2 $250 2 $250 2 $250 2 $250 2 $250 2 $255 2 …" at bounding box center [829, 218] width 3230 height 108
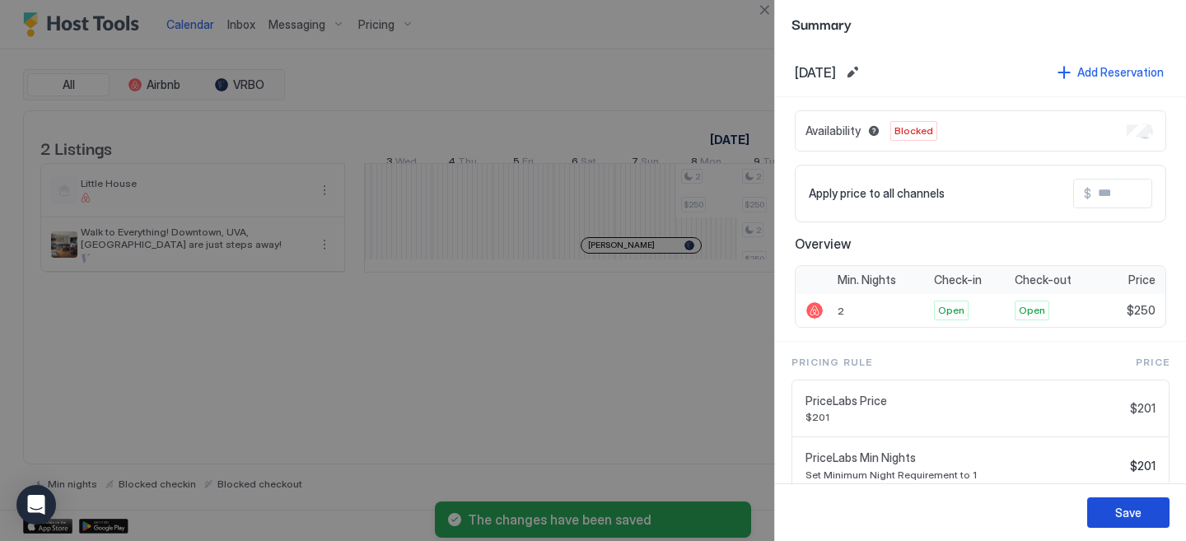
click at [1158, 516] on button "Save" at bounding box center [1128, 512] width 82 height 30
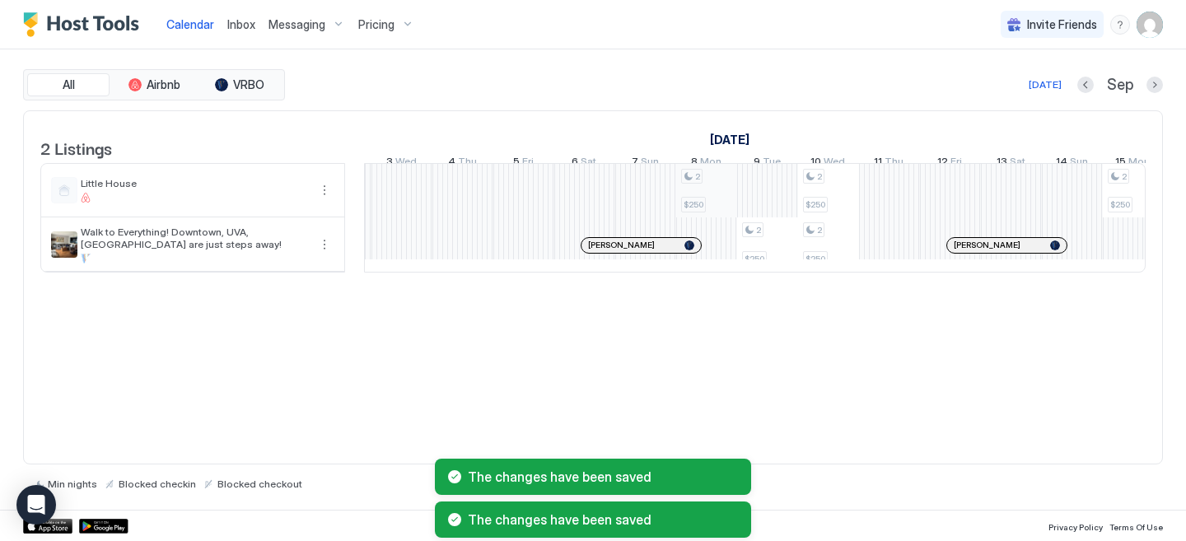
click at [722, 208] on div "2 $250 2 $265 2 $254 2 $280 2 $250 2 $250 2 $250 2 $250 2 $250 2 $250 2 $255 2 …" at bounding box center [829, 218] width 3230 height 108
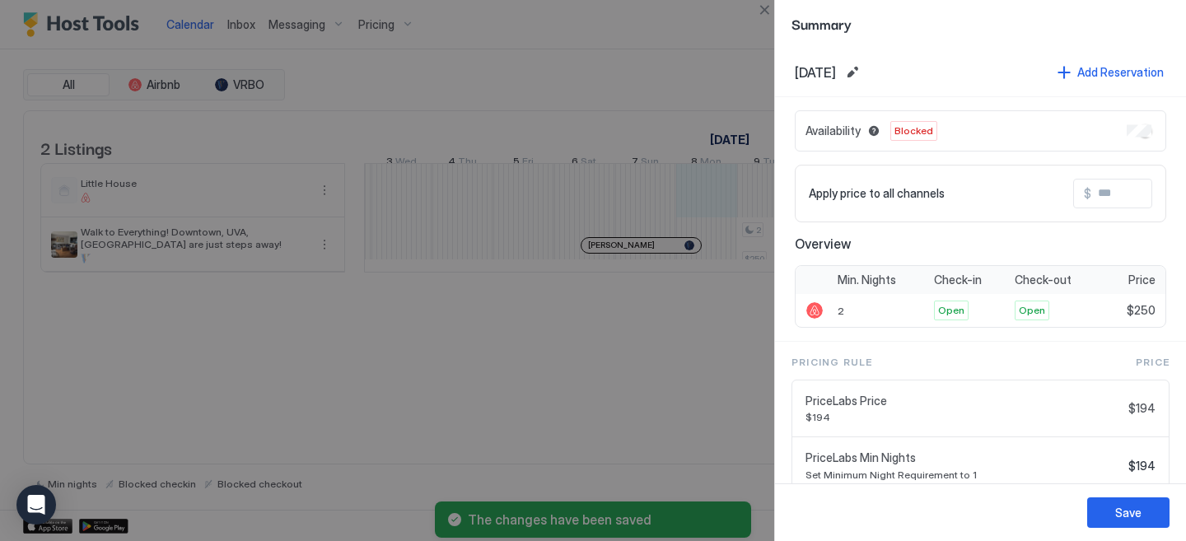
click at [1159, 517] on button "Save" at bounding box center [1128, 512] width 82 height 30
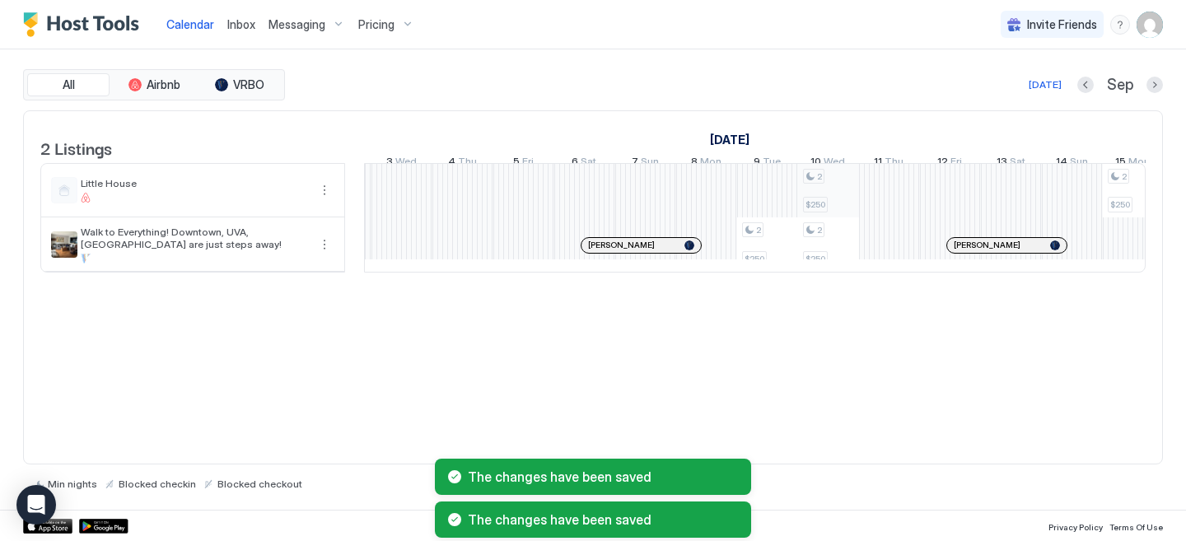
click at [839, 200] on div "2 $250 2 $265 2 $254 2 $280 2 $250 2 $250 2 $250 2 $250 2 $250 2 $255 2 $250 2 …" at bounding box center [829, 218] width 3230 height 108
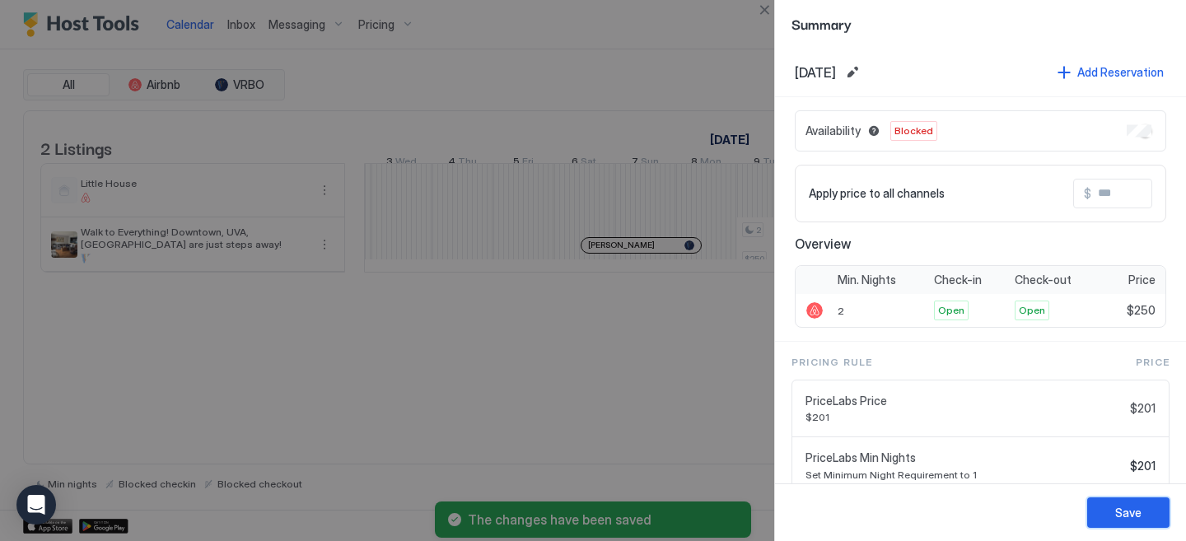
click at [1155, 512] on button "Save" at bounding box center [1128, 512] width 82 height 30
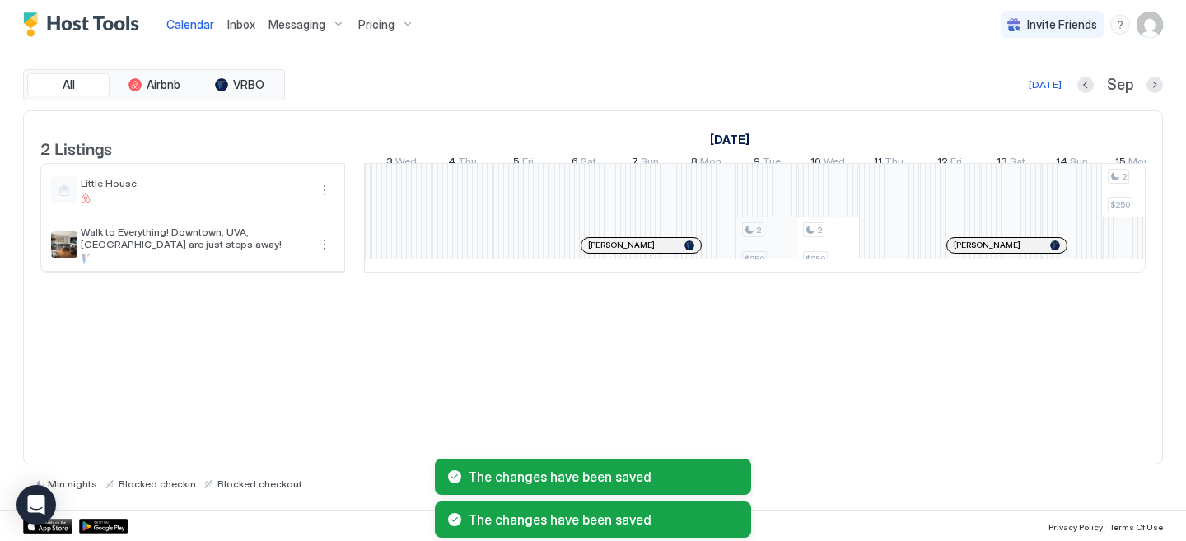
click at [781, 262] on div "2 $250 2 $265 2 $254 2 $280 2 $250 2 $250 2 $250 2 $250 2 $255 2 $250 2 $250 2 …" at bounding box center [829, 218] width 3230 height 108
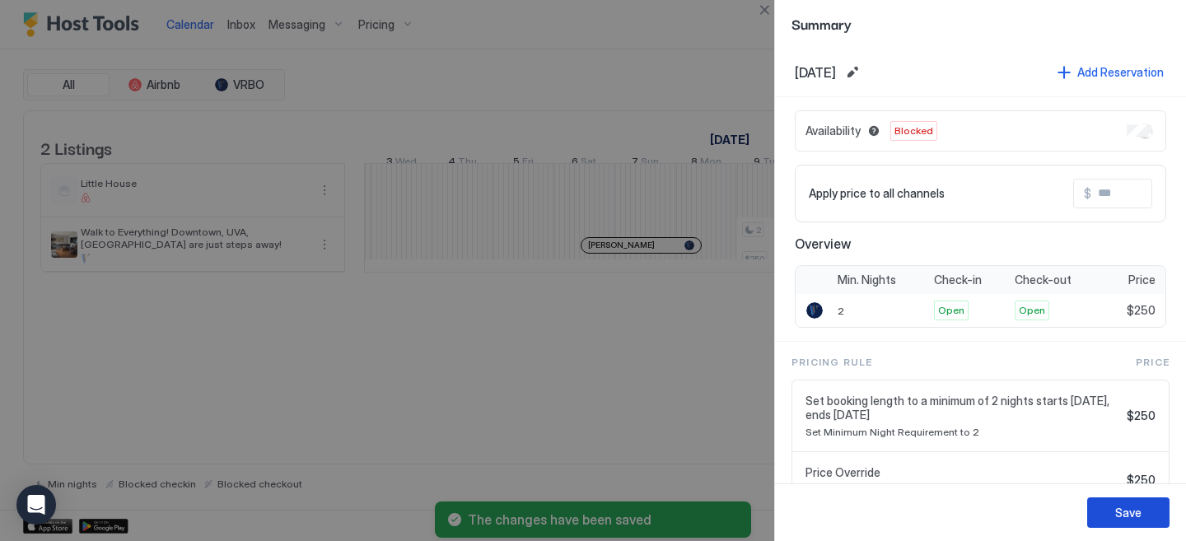
drag, startPoint x: 1144, startPoint y: 510, endPoint x: 1126, endPoint y: 493, distance: 24.5
click at [1144, 510] on button "Save" at bounding box center [1128, 512] width 82 height 30
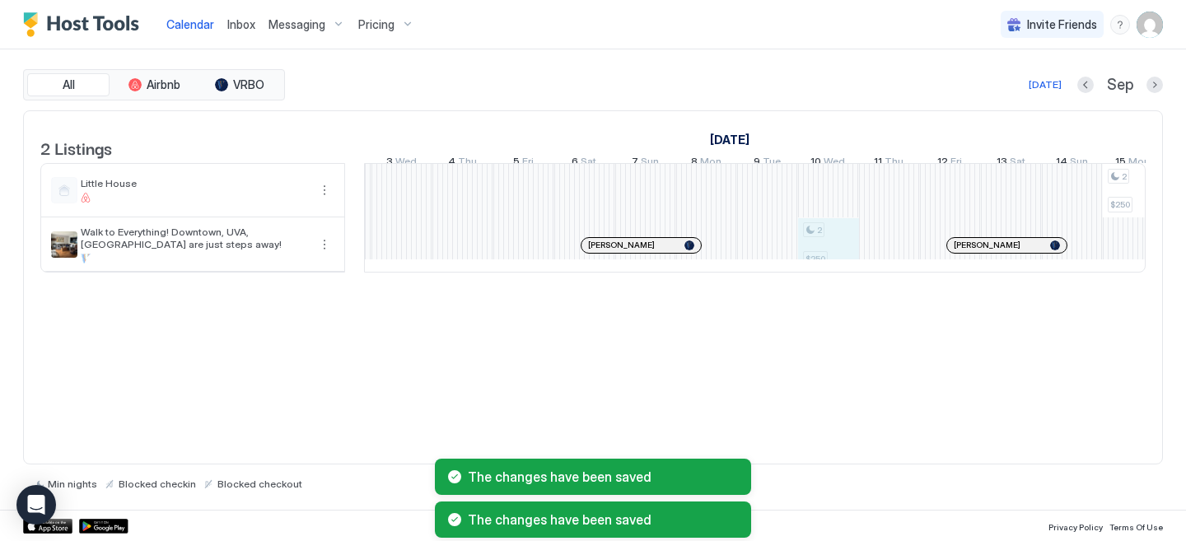
click at [830, 252] on div "2 $250 2 $265 2 $254 2 $280 2 $250 2 $250 2 $250 2 $255 2 $250 2 $250 2 $269 2 …" at bounding box center [829, 218] width 3230 height 108
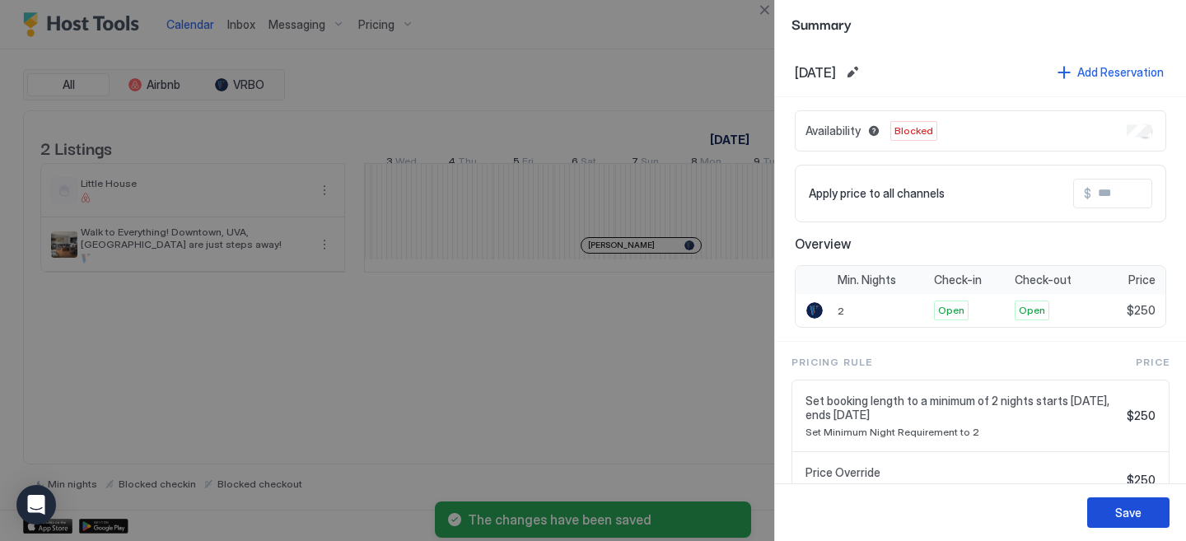
click at [1139, 519] on div "Save" at bounding box center [1128, 512] width 26 height 17
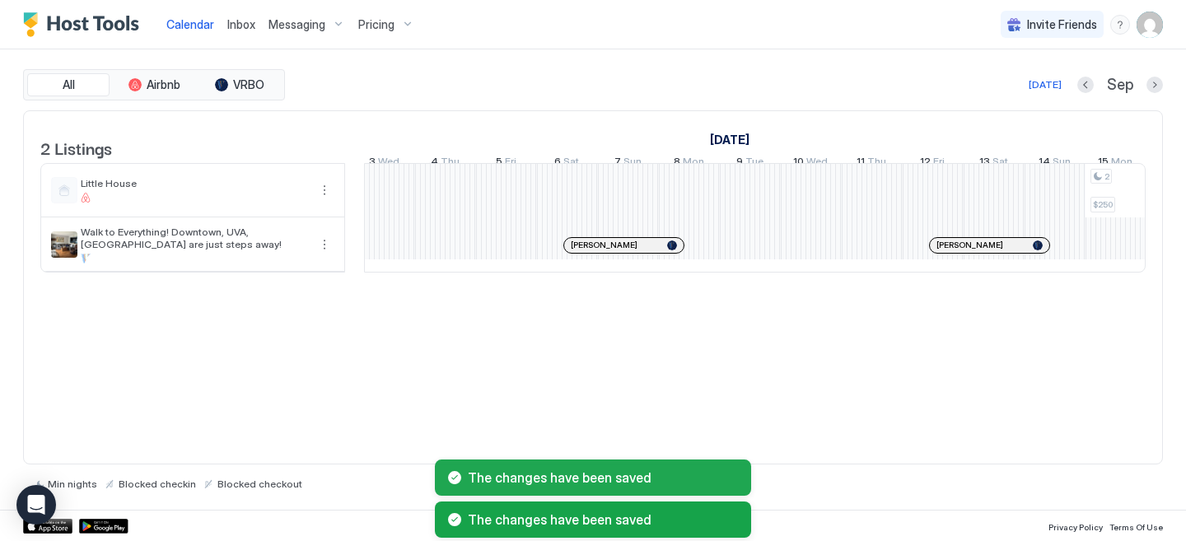
scroll to position [0, 1211]
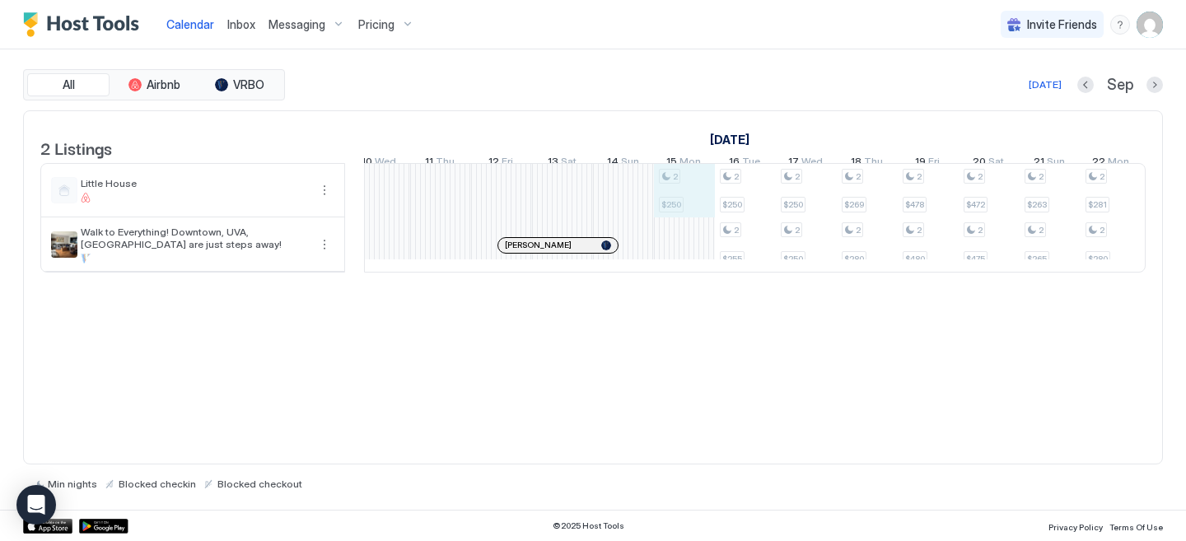
click at [690, 202] on div "2 $250 2 $265 2 $254 2 $280 2 $250 2 $250 2 $255 2 $250 2 $250 2 $269 2 $280 2 …" at bounding box center [380, 218] width 3230 height 108
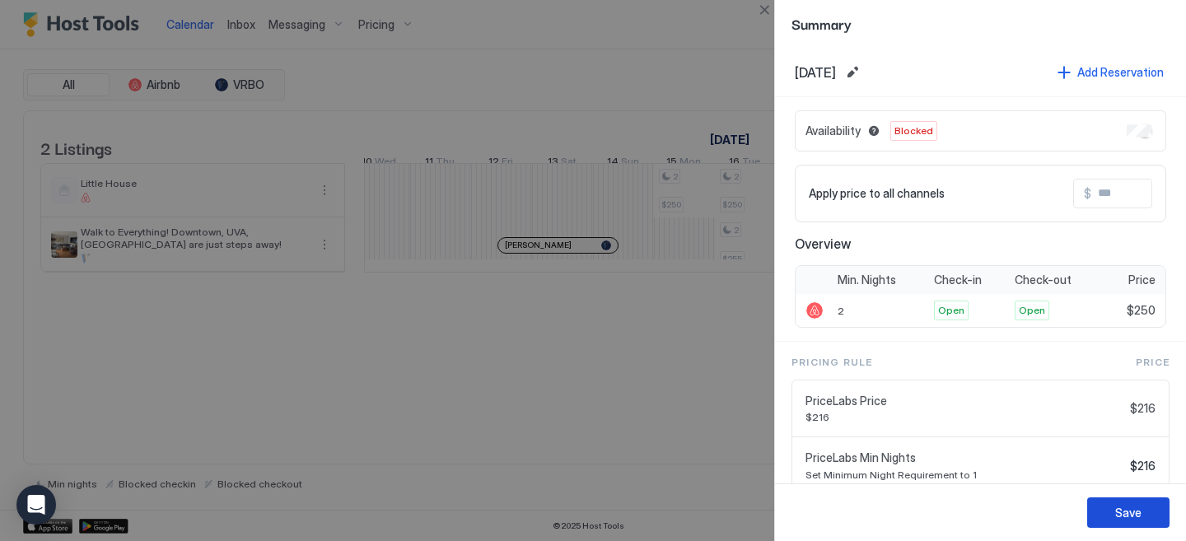
click at [1125, 519] on div "Save" at bounding box center [1128, 512] width 26 height 17
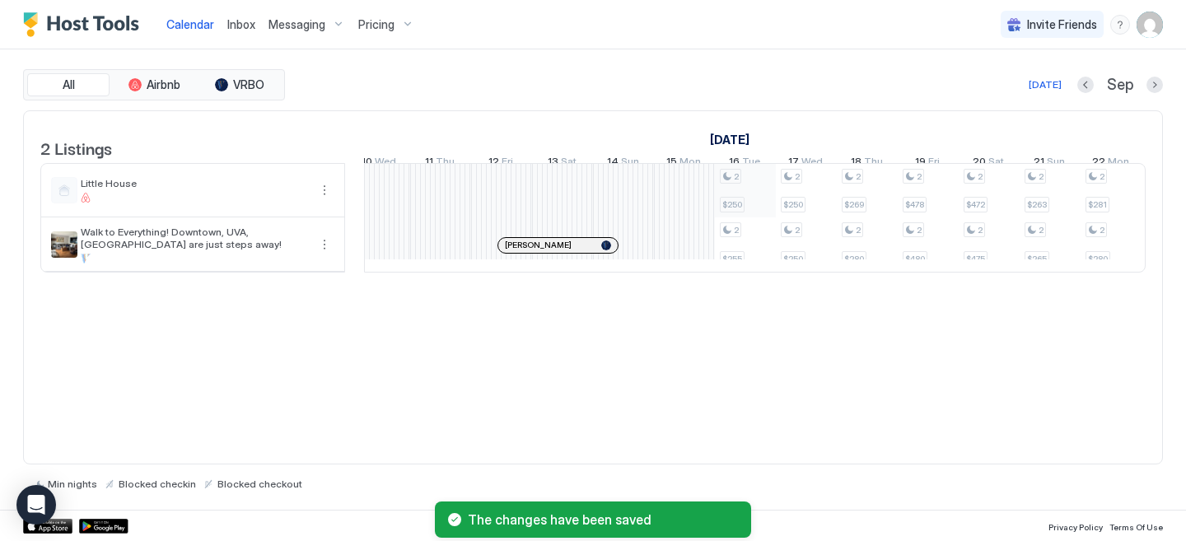
click at [752, 194] on div "2 $250 2 $265 2 $254 2 $280 2 $250 2 $255 2 $250 2 $250 2 $269 2 $280 2 $478 2 …" at bounding box center [380, 218] width 3230 height 108
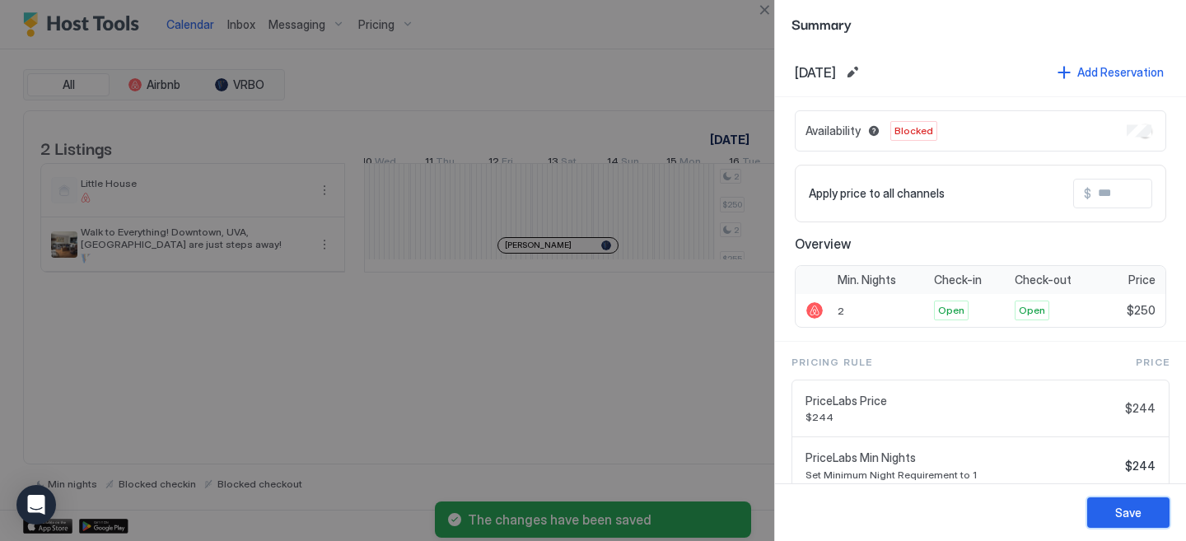
click at [1125, 507] on div "Save" at bounding box center [1128, 512] width 26 height 17
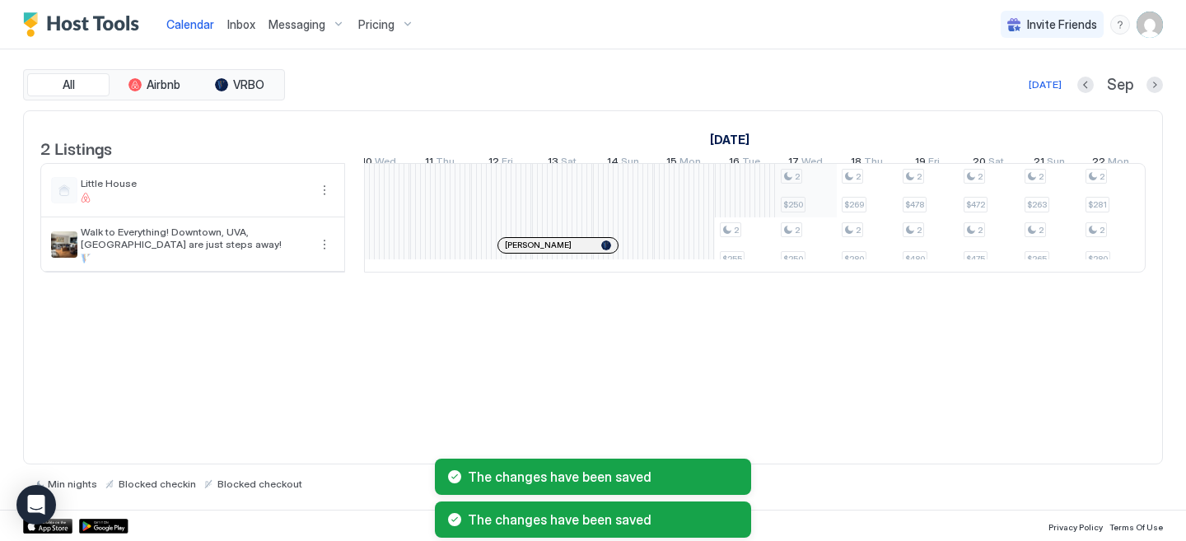
click at [817, 215] on div "2 $250 2 $265 2 $254 2 $280 2 $255 2 $250 2 $250 2 $269 2 $280 2 $478 2 $480 2 …" at bounding box center [380, 218] width 3230 height 108
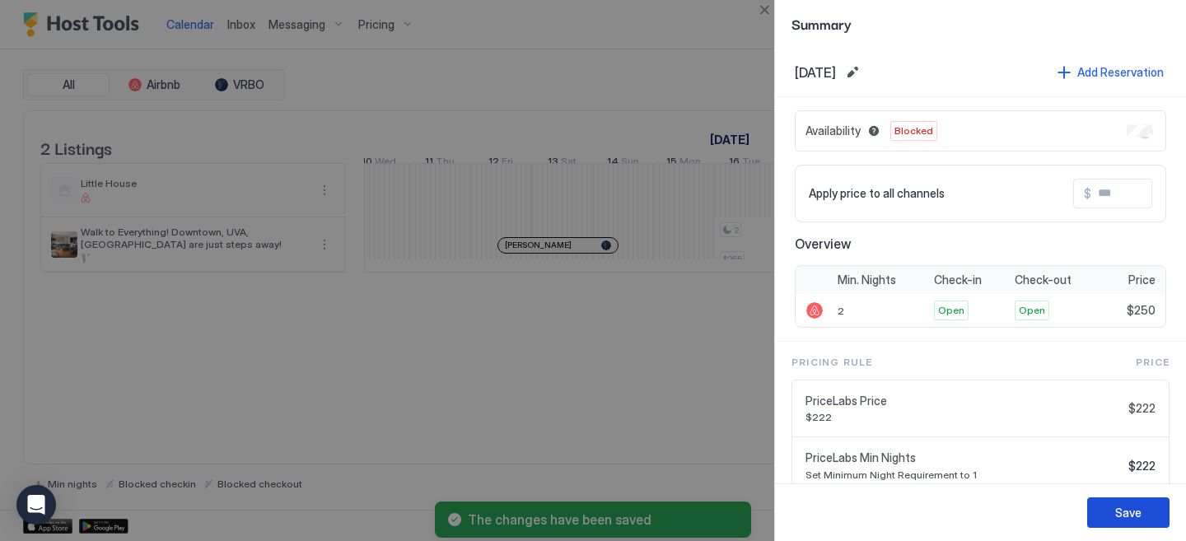
click at [1139, 519] on div "Save" at bounding box center [1128, 512] width 26 height 17
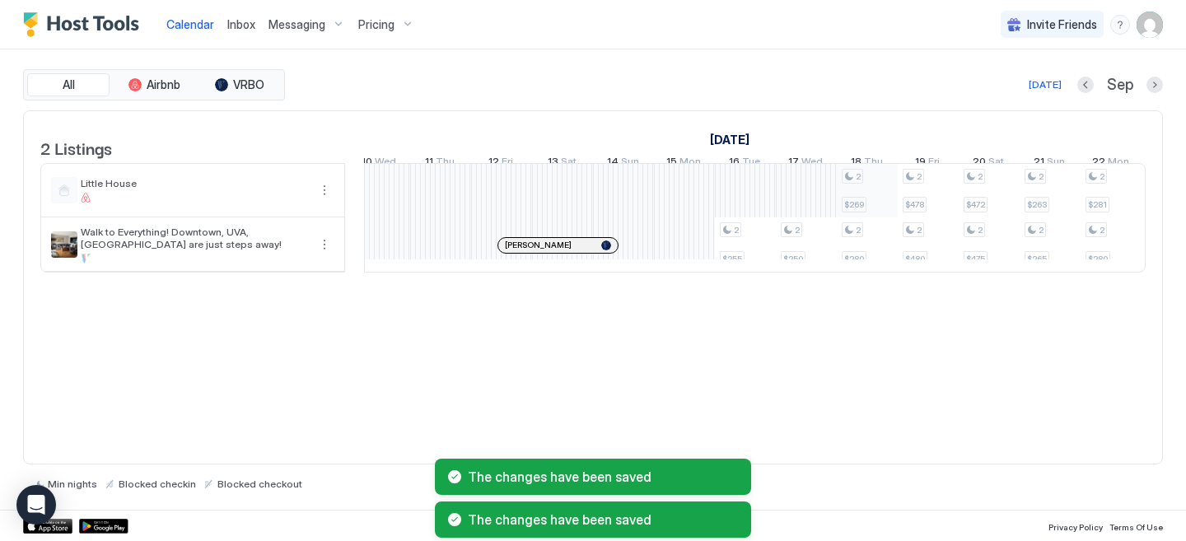
click at [871, 220] on div "2 $250 2 $265 2 $254 2 $280 2 $255 2 $250 2 $269 2 $280 2 $478 2 $480 2 $472 2 …" at bounding box center [380, 218] width 3230 height 108
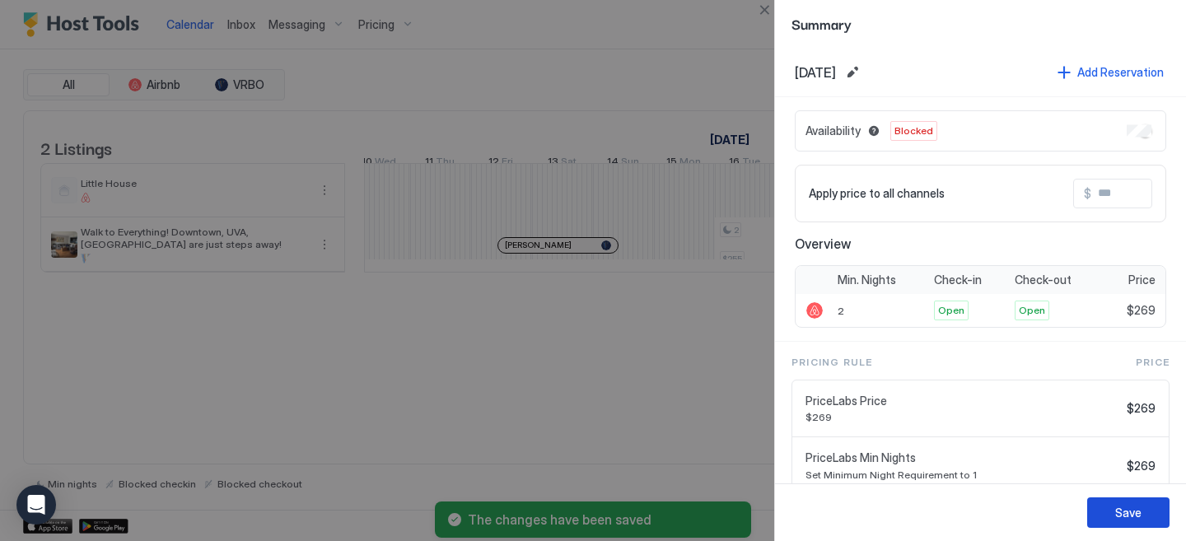
click at [1137, 509] on div "Save" at bounding box center [1128, 512] width 26 height 17
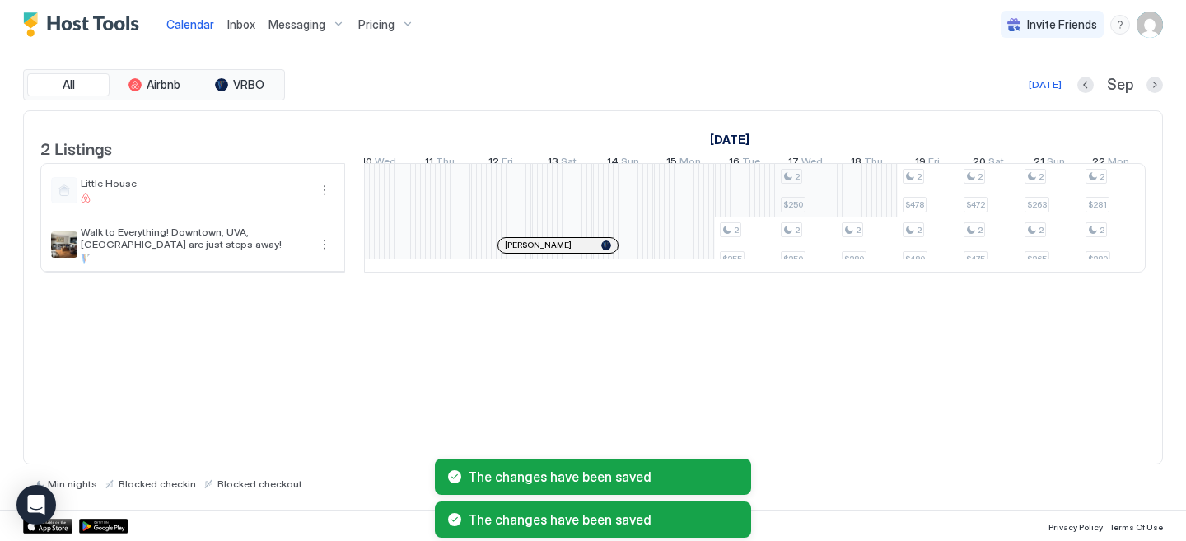
click at [805, 205] on div "2 $250 2 $265 2 $254 2 $280 2 $255 2 $250 2 $250 2 $280 2 $478 2 $480 2 $472 2 …" at bounding box center [380, 218] width 3230 height 108
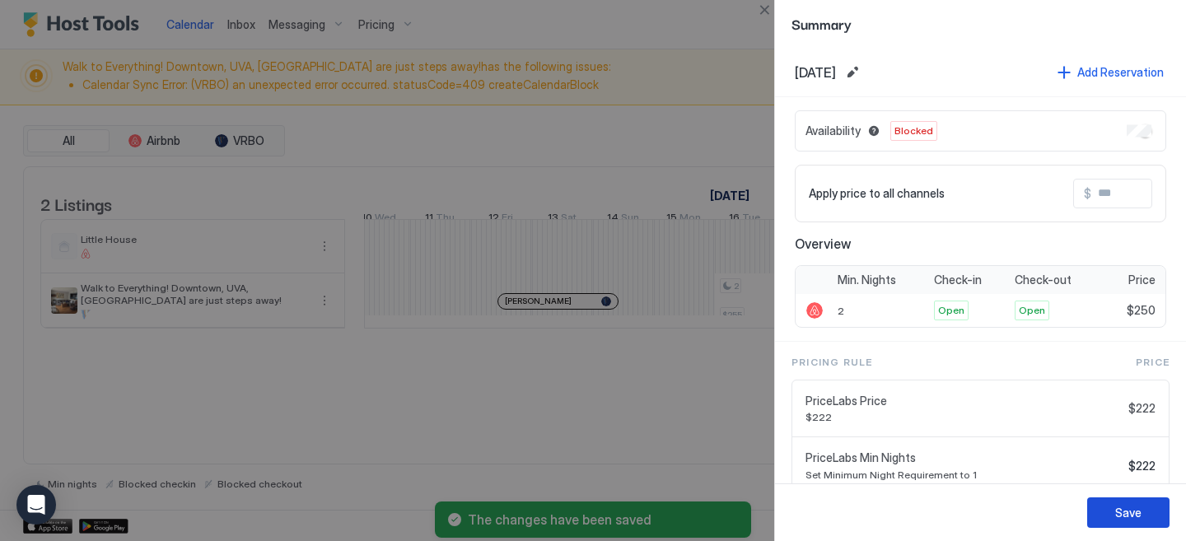
click at [1122, 510] on div "Save" at bounding box center [1128, 512] width 26 height 17
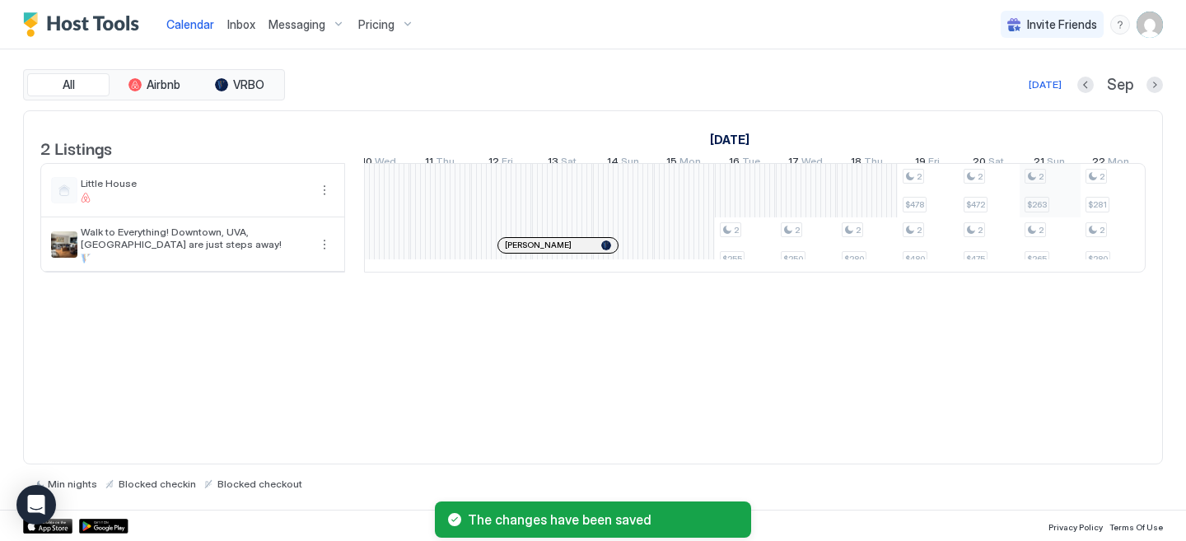
click at [1043, 201] on div "2 $250 2 $265 2 $254 2 $280 2 $255 2 $250 2 $280 2 $478 2 $480 2 $472 2 $475 2 …" at bounding box center [380, 218] width 3230 height 108
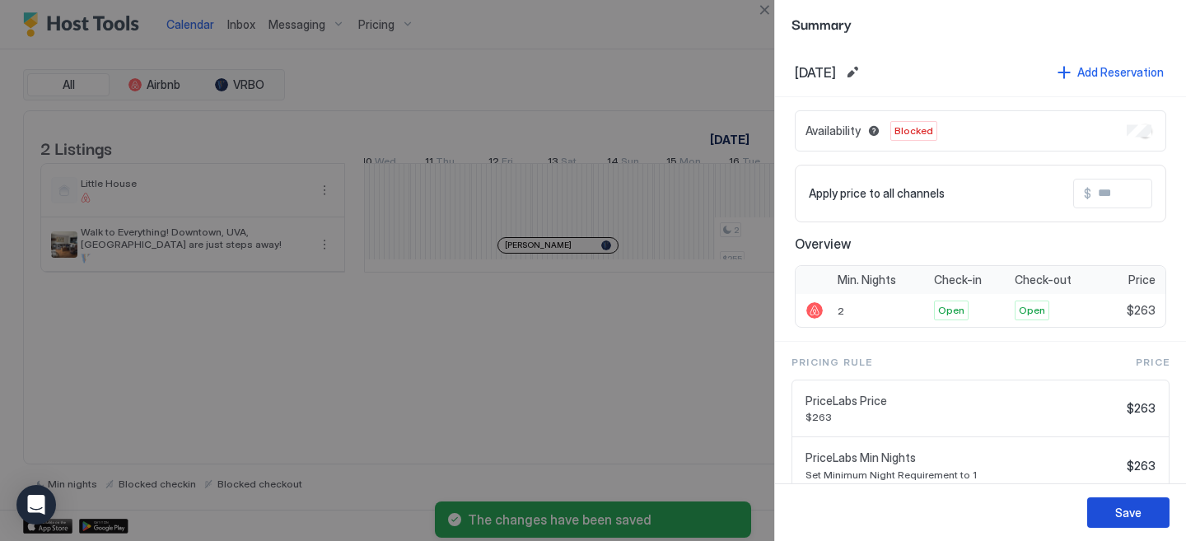
click at [1134, 515] on div "Save" at bounding box center [1128, 512] width 26 height 17
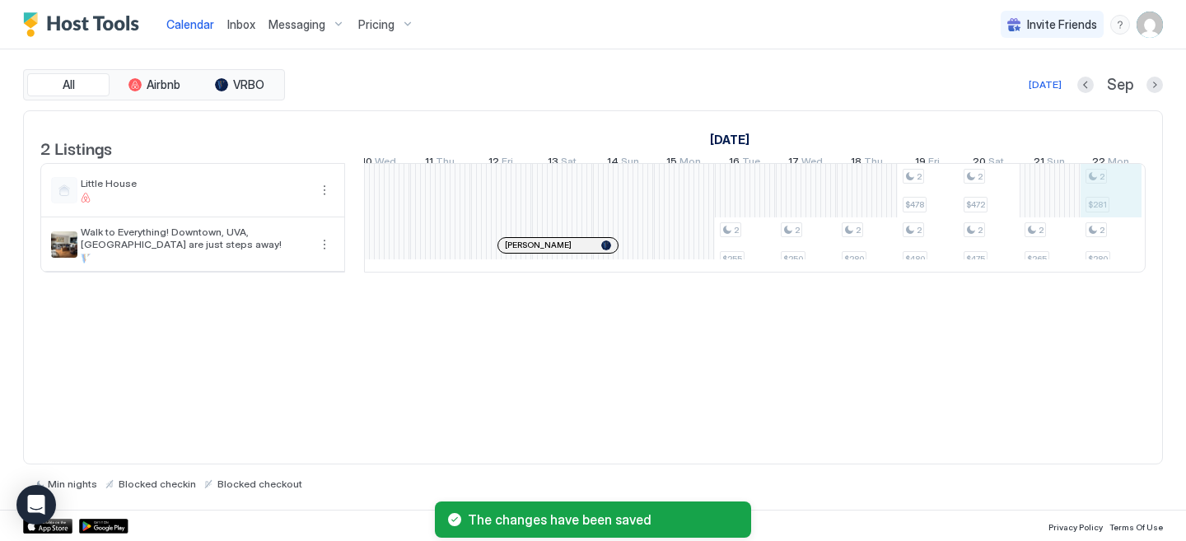
click at [1098, 214] on div "2 $250 2 $265 2 $254 2 $280 2 $255 2 $250 2 $280 2 $478 2 $480 2 $472 2 $475 2 …" at bounding box center [380, 218] width 3230 height 108
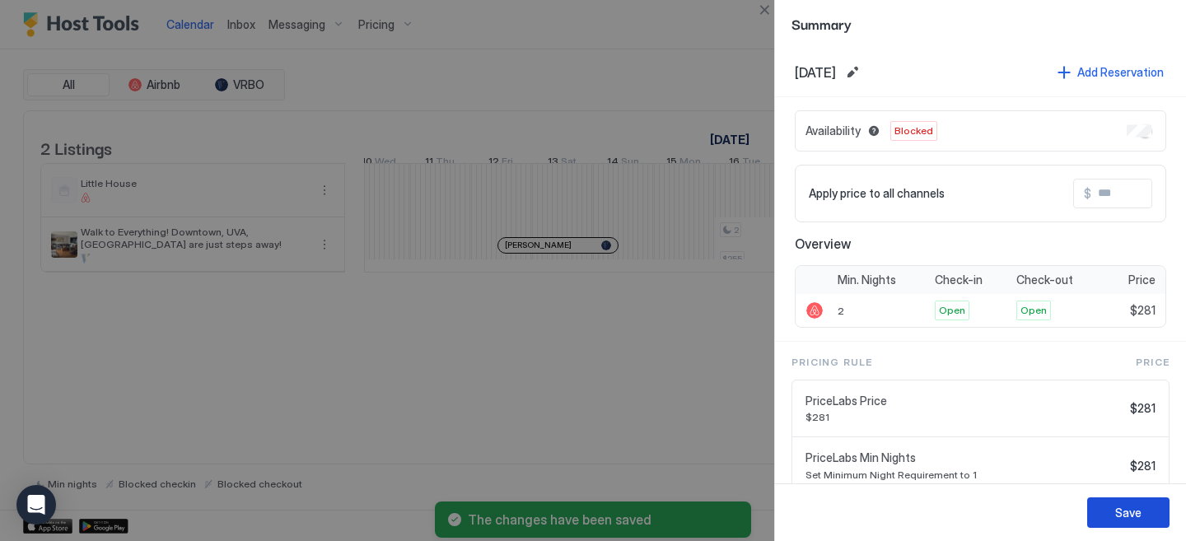
click at [1131, 512] on div "Save" at bounding box center [1128, 512] width 26 height 17
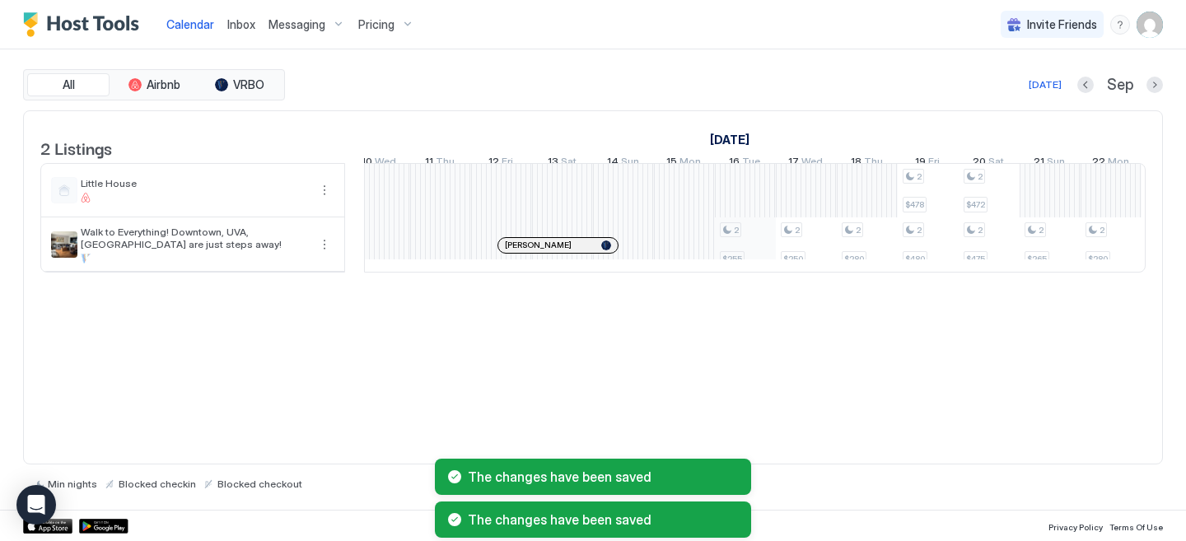
click at [751, 255] on div "2 $250 2 $265 2 $254 2 $280 2 $255 2 $250 2 $280 2 $478 2 $480 2 $472 2 $475 2 …" at bounding box center [380, 218] width 3230 height 108
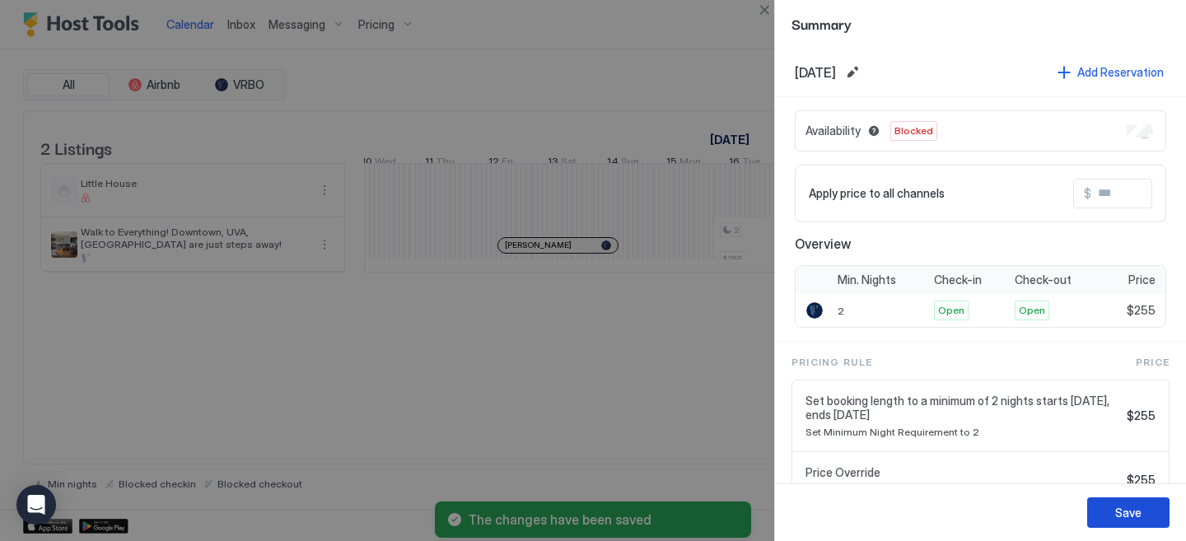
click at [1116, 512] on div "Save" at bounding box center [1128, 512] width 26 height 17
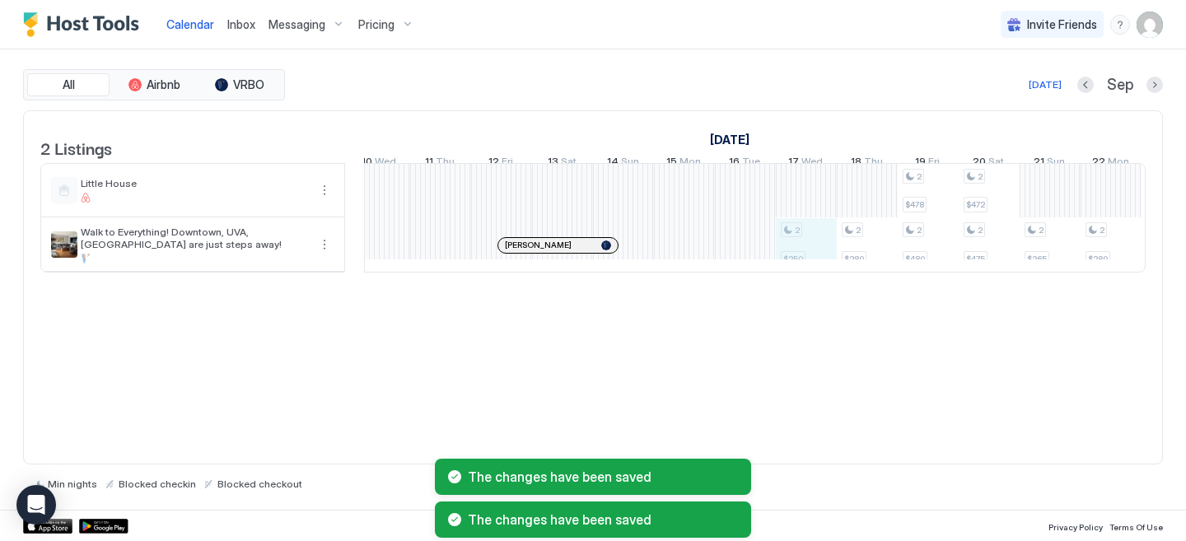
click at [810, 258] on div "2 $250 2 $265 2 $254 2 $280 2 $250 2 $280 2 $478 2 $480 2 $472 2 $475 2 $265 2 …" at bounding box center [380, 218] width 3230 height 108
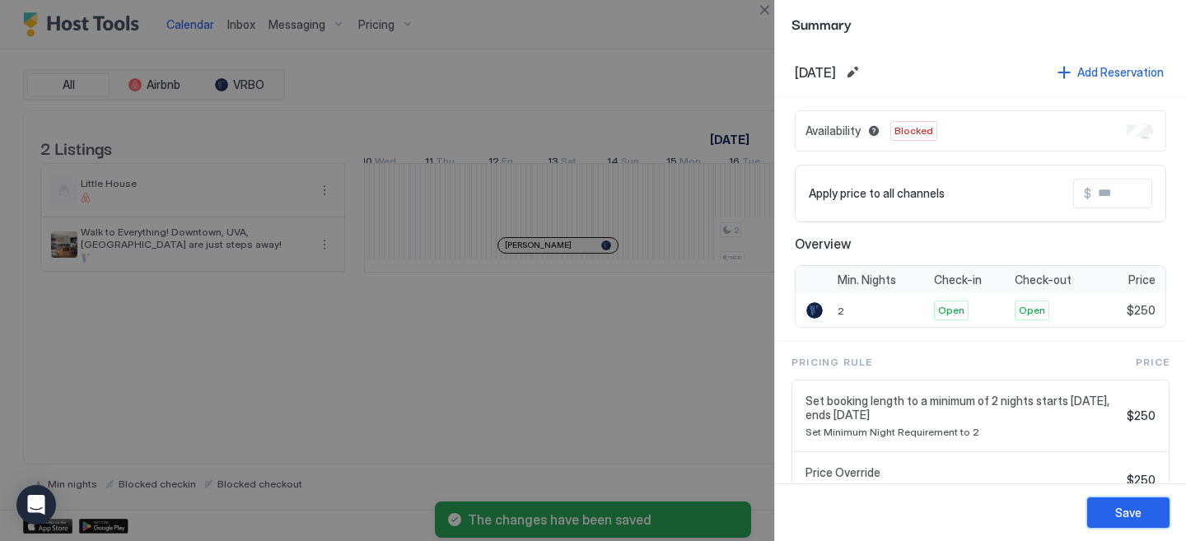
click at [1143, 506] on button "Save" at bounding box center [1128, 512] width 82 height 30
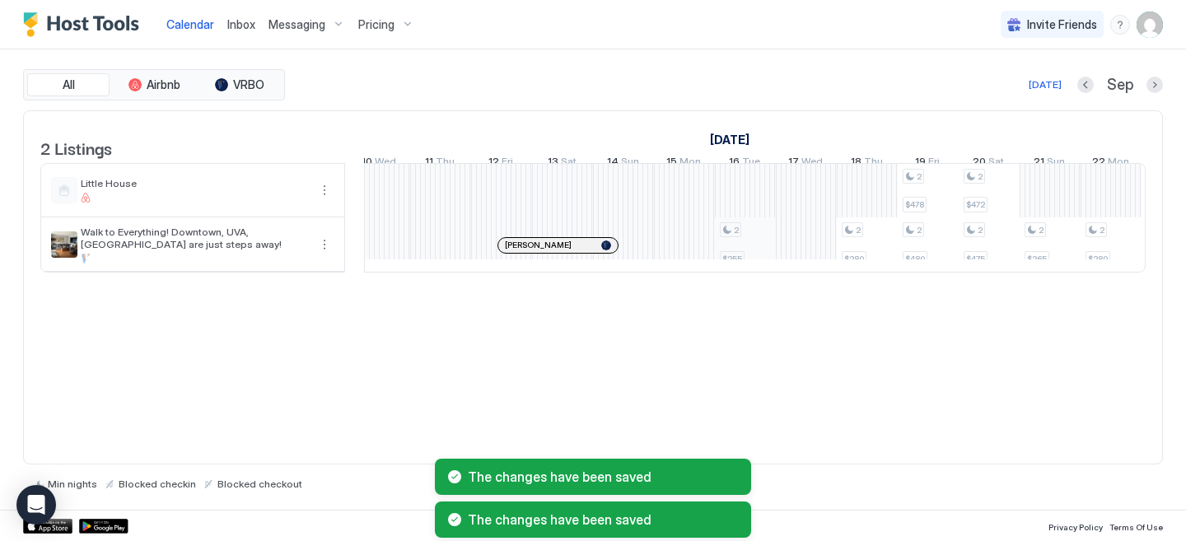
click at [762, 262] on div "2 $250 2 $265 2 $254 2 $280 2 $255 2 $280 2 $478 2 $480 2 $472 2 $475 2 $265 2 …" at bounding box center [380, 218] width 3230 height 108
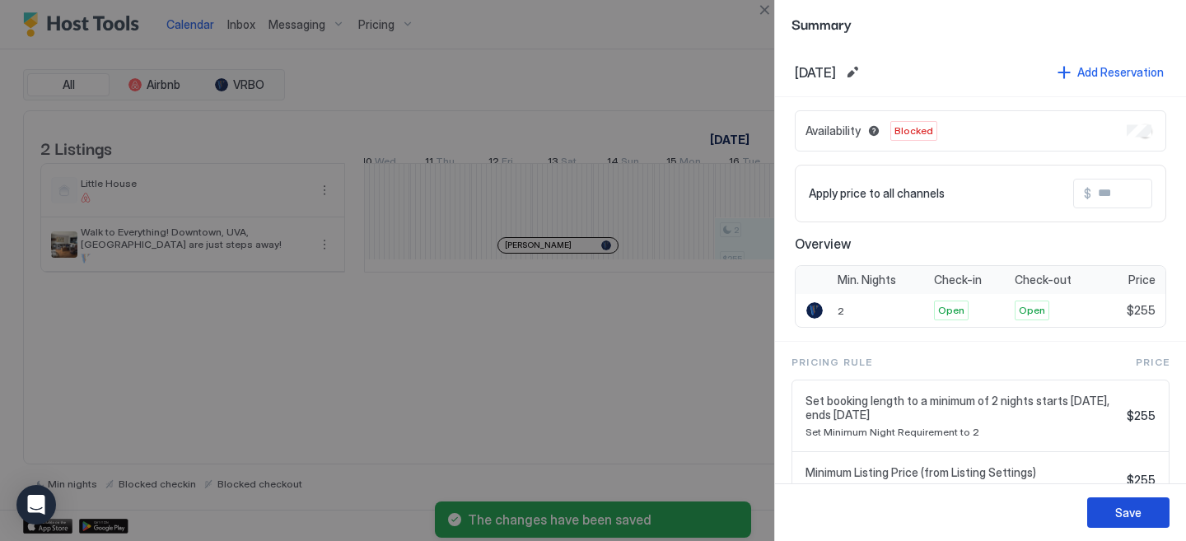
click at [1131, 518] on div "Save" at bounding box center [1128, 512] width 26 height 17
click at [1124, 516] on div "Save" at bounding box center [1128, 512] width 26 height 17
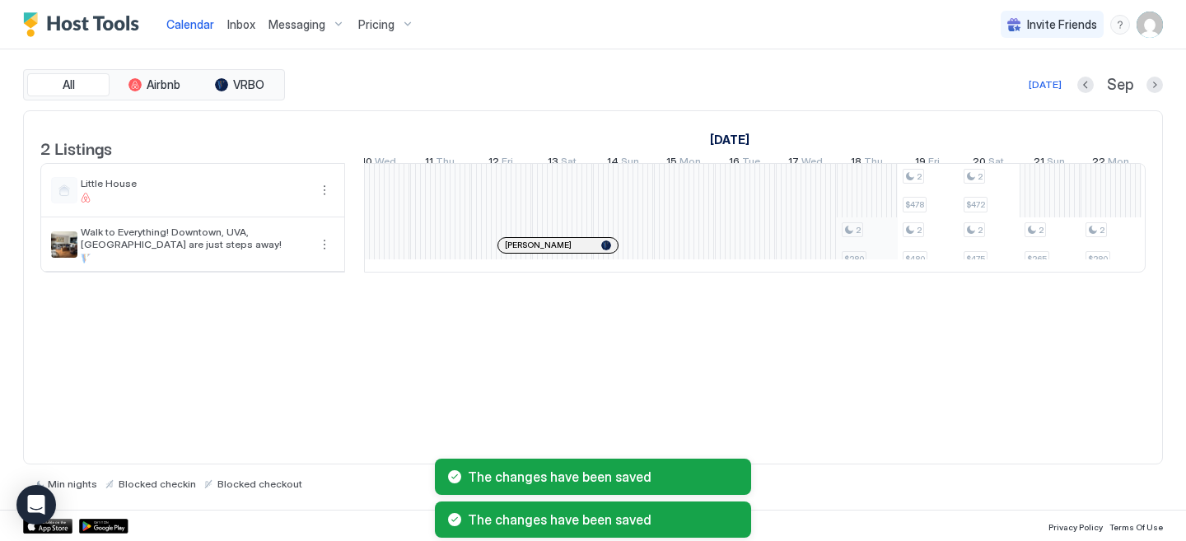
click at [856, 261] on div "2 $250 2 $265 2 $254 2 $280 2 $280 2 $478 2 $480 2 $472 2 $475 2 $265 2 $280 2 …" at bounding box center [380, 218] width 3230 height 108
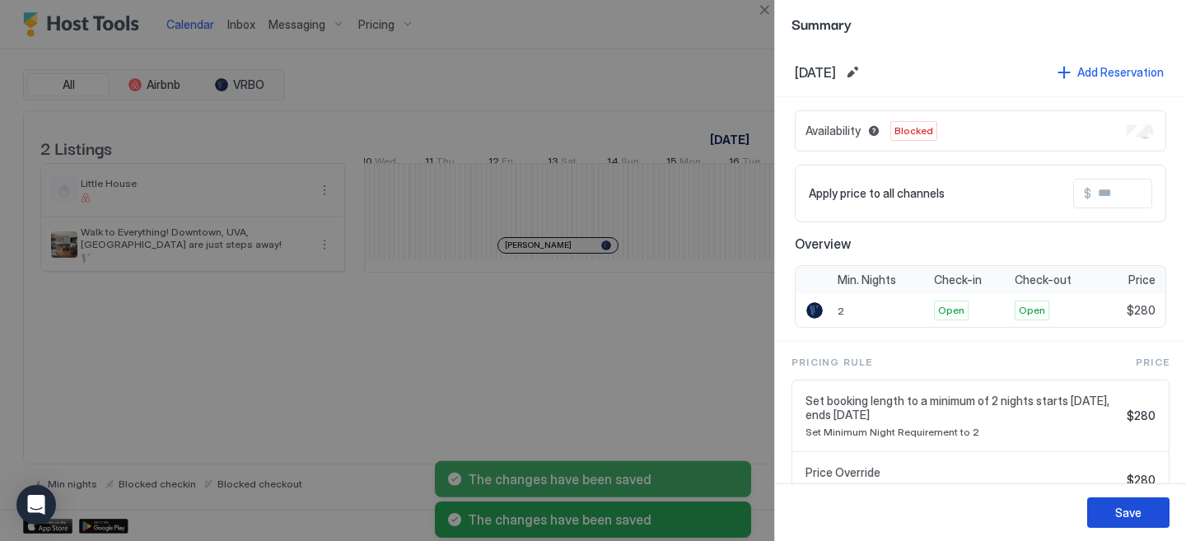
click at [1101, 520] on button "Save" at bounding box center [1128, 512] width 82 height 30
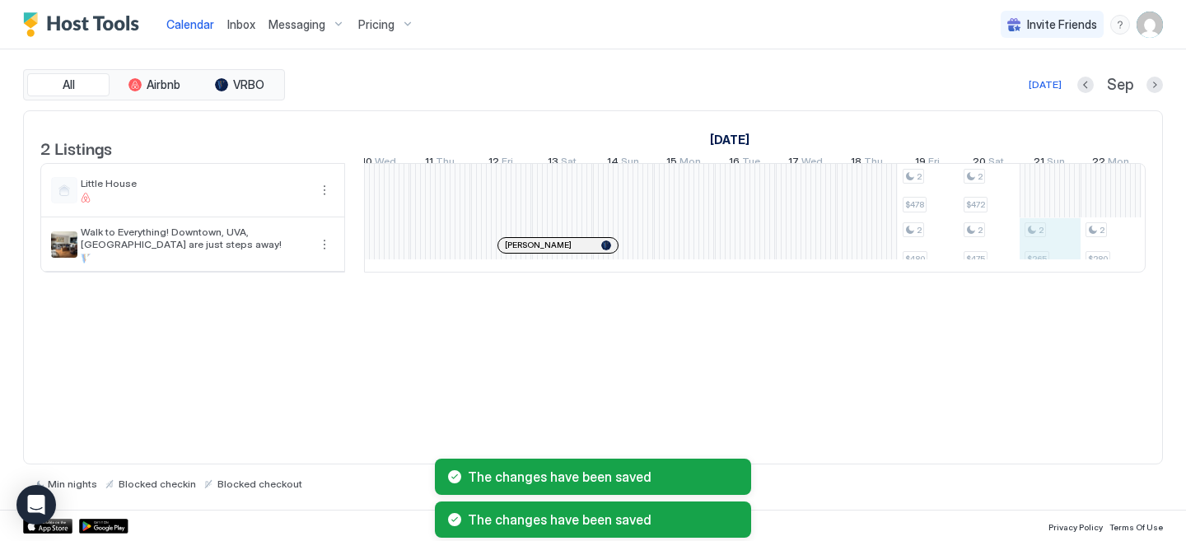
click at [1060, 254] on div "2 $250 2 $265 2 $254 2 $280 2 $478 2 $480 2 $472 2 $475 2 $265 2 $280 2 $250 2 …" at bounding box center [380, 218] width 3230 height 108
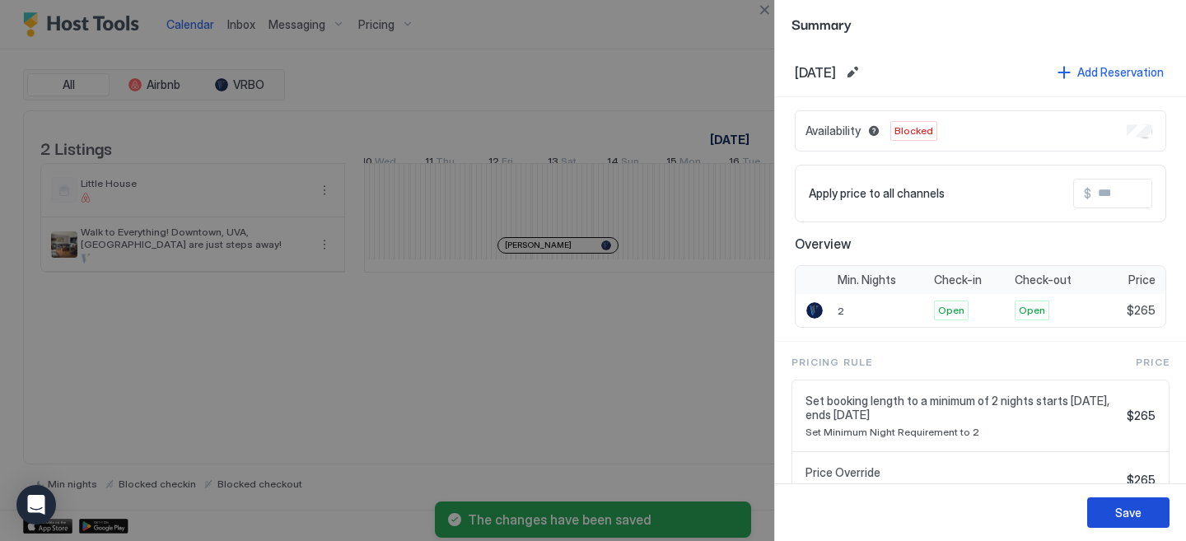
click at [1132, 515] on div "Save" at bounding box center [1128, 512] width 26 height 17
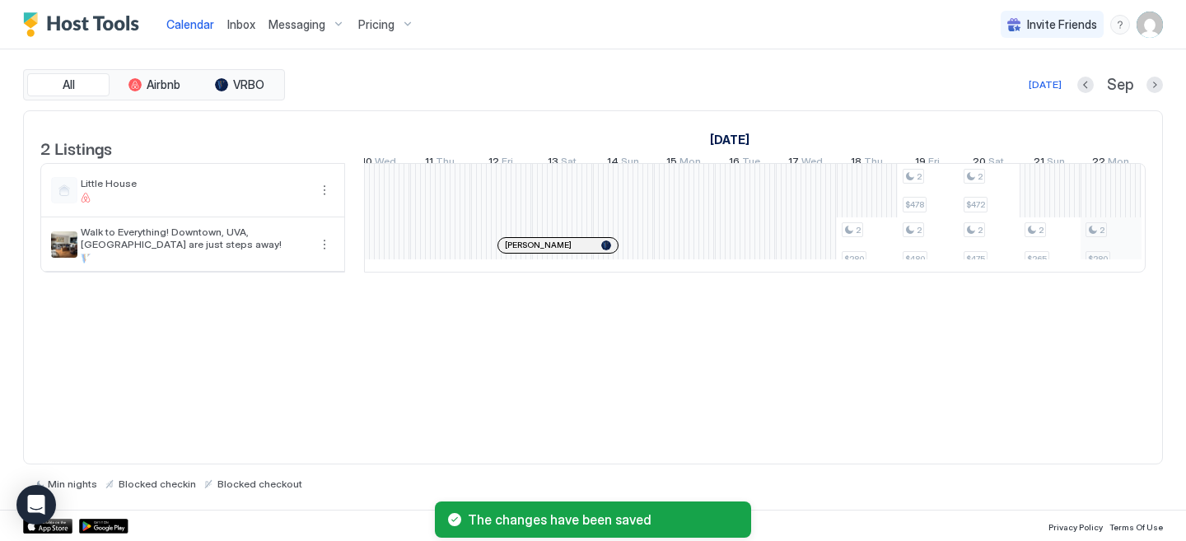
click at [1103, 269] on div "2 $250 2 $265 2 $254 2 $280 2 $280 2 $478 2 $480 2 $472 2 $475 2 $265 2 $280 2 …" at bounding box center [380, 218] width 3230 height 108
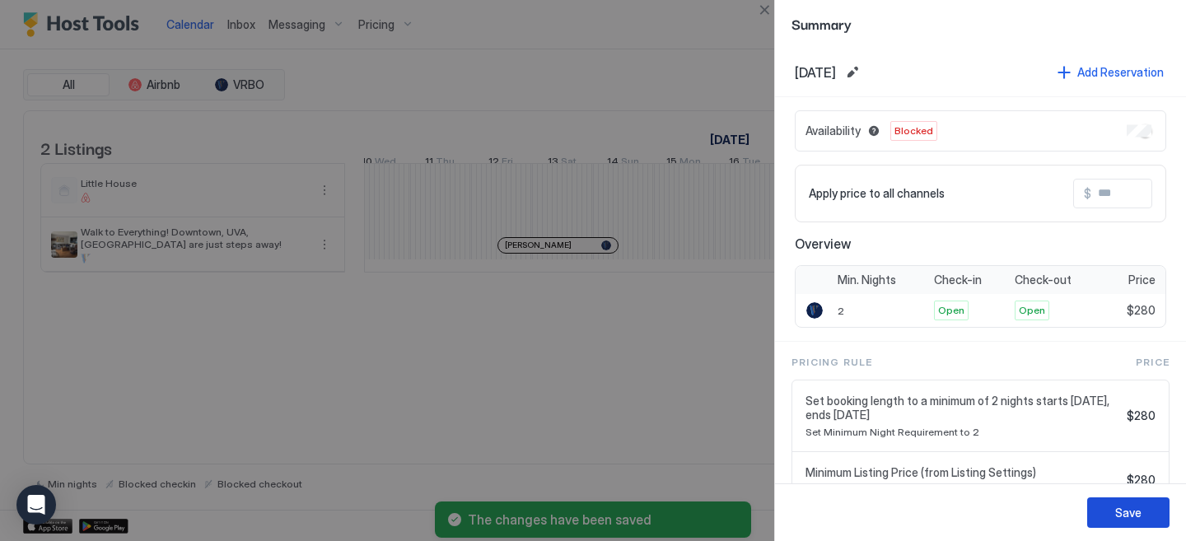
click at [1113, 508] on button "Save" at bounding box center [1128, 512] width 82 height 30
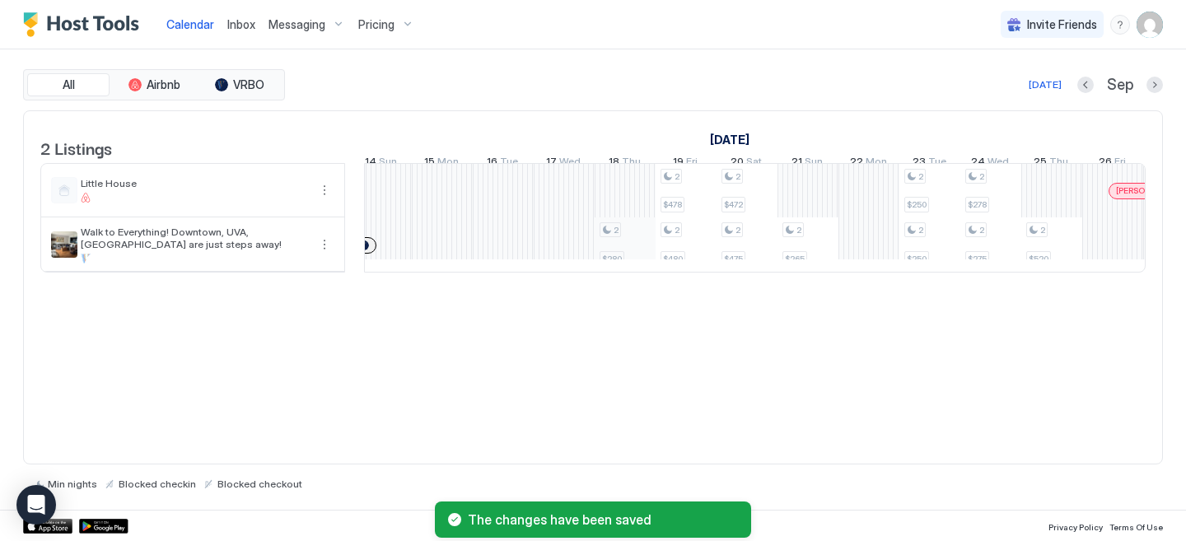
click at [637, 262] on div "2 $250 2 $265 2 $254 2 $280 2 $280 2 $478 2 $480 2 $472 2 $475 2 $265 2 $250 2 …" at bounding box center [138, 218] width 3230 height 108
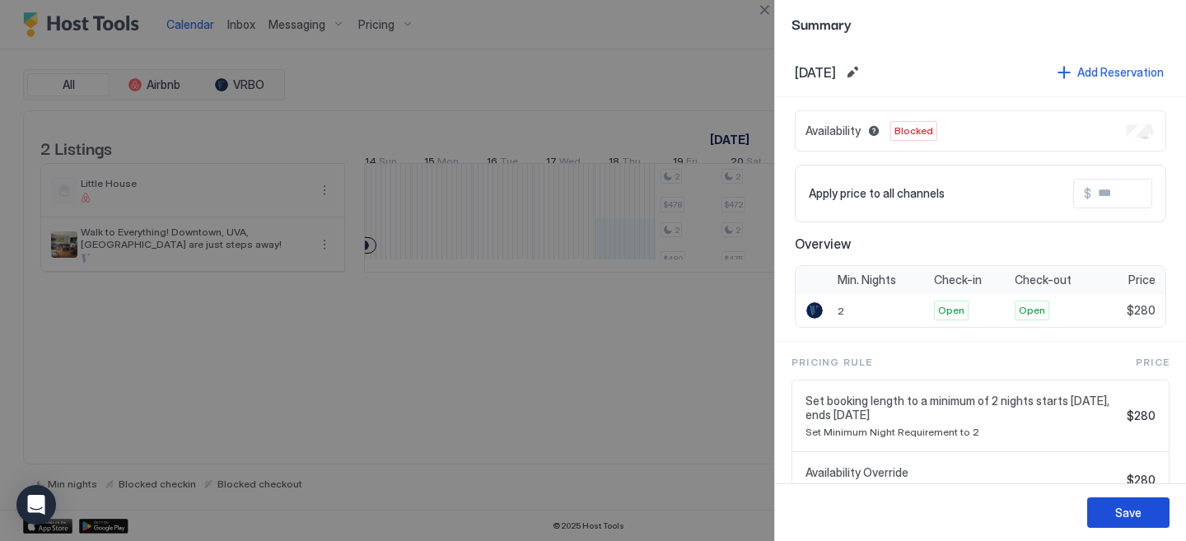
click at [1127, 506] on div "Save" at bounding box center [1128, 512] width 26 height 17
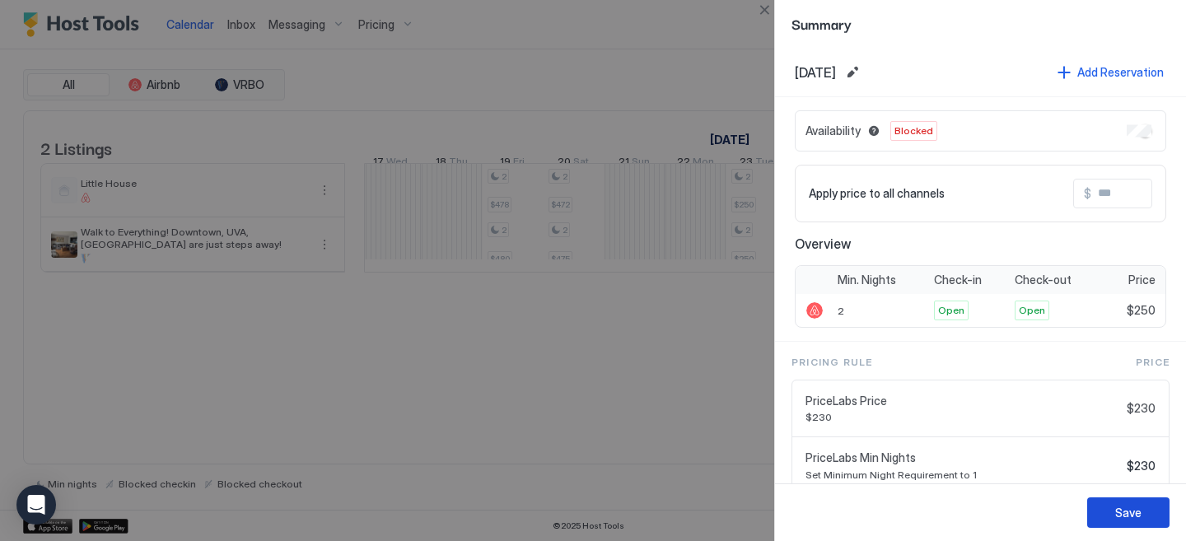
click at [1137, 516] on div "Save" at bounding box center [1128, 512] width 26 height 17
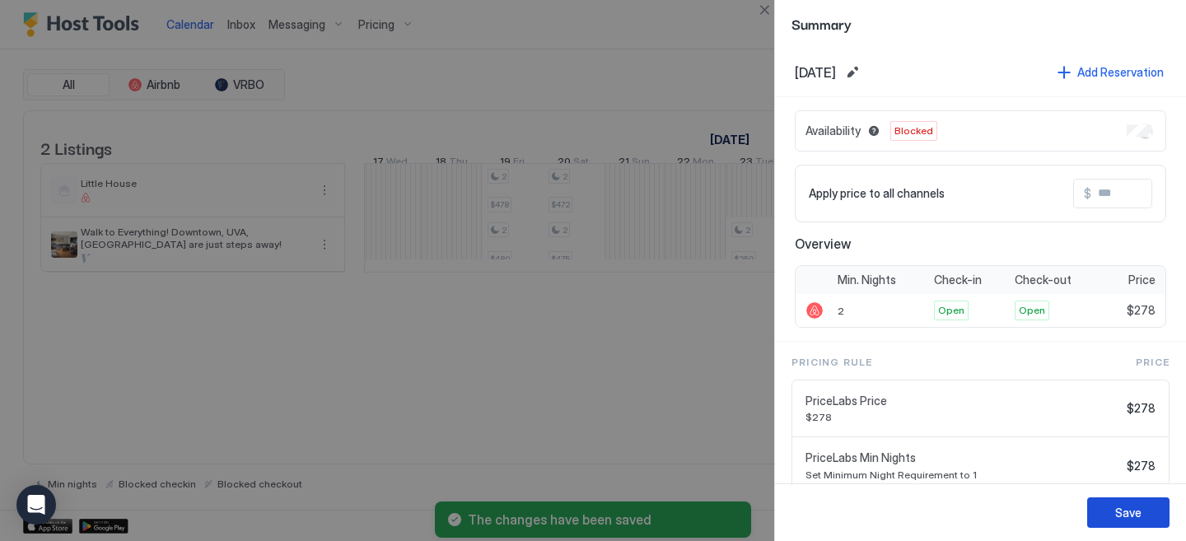
drag, startPoint x: 1150, startPoint y: 523, endPoint x: 1144, endPoint y: 517, distance: 8.8
click at [1150, 523] on button "Save" at bounding box center [1128, 512] width 82 height 30
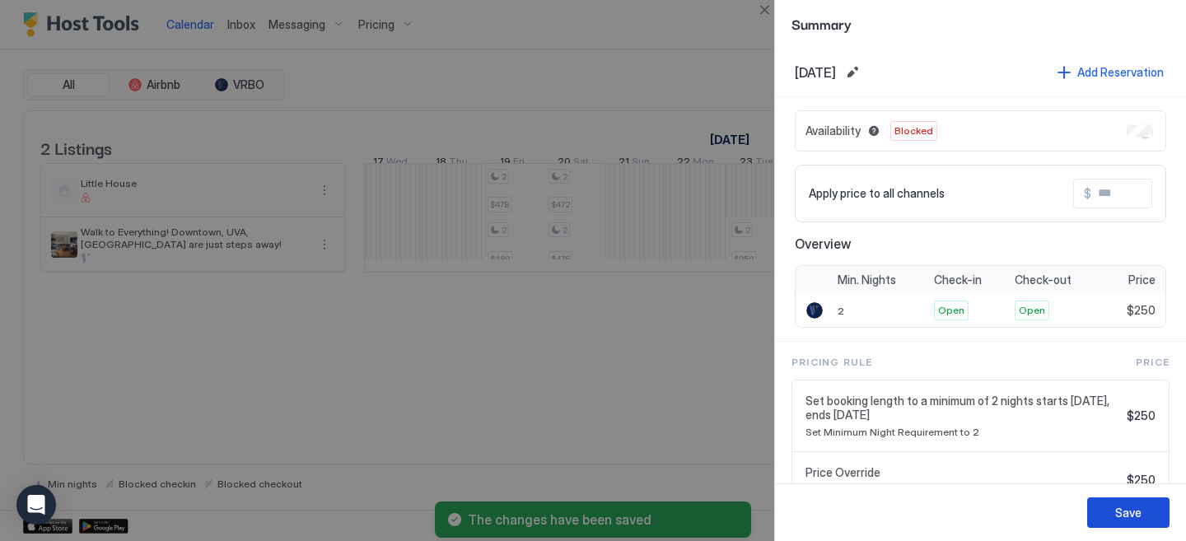
click at [1125, 517] on div "Save" at bounding box center [1128, 512] width 26 height 17
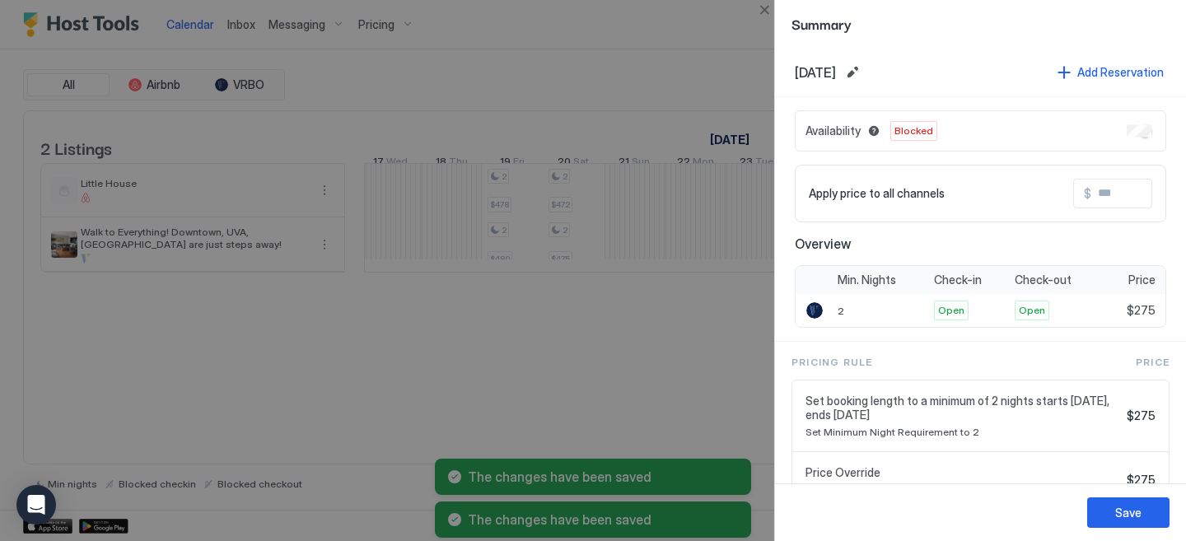
click at [1119, 506] on div "Save" at bounding box center [1128, 512] width 26 height 17
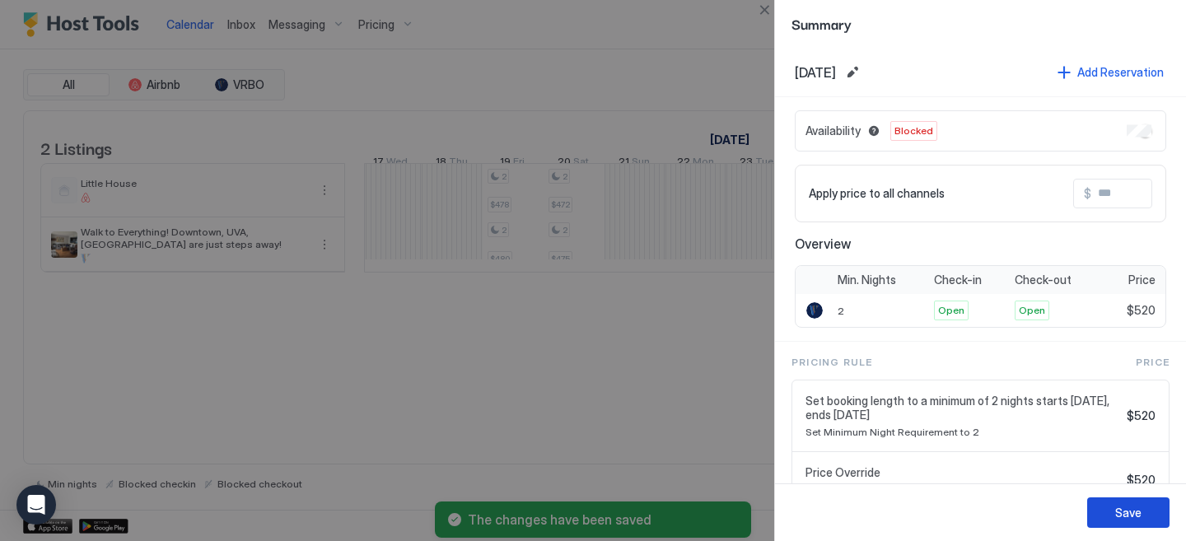
click at [1122, 523] on button "Save" at bounding box center [1128, 512] width 82 height 30
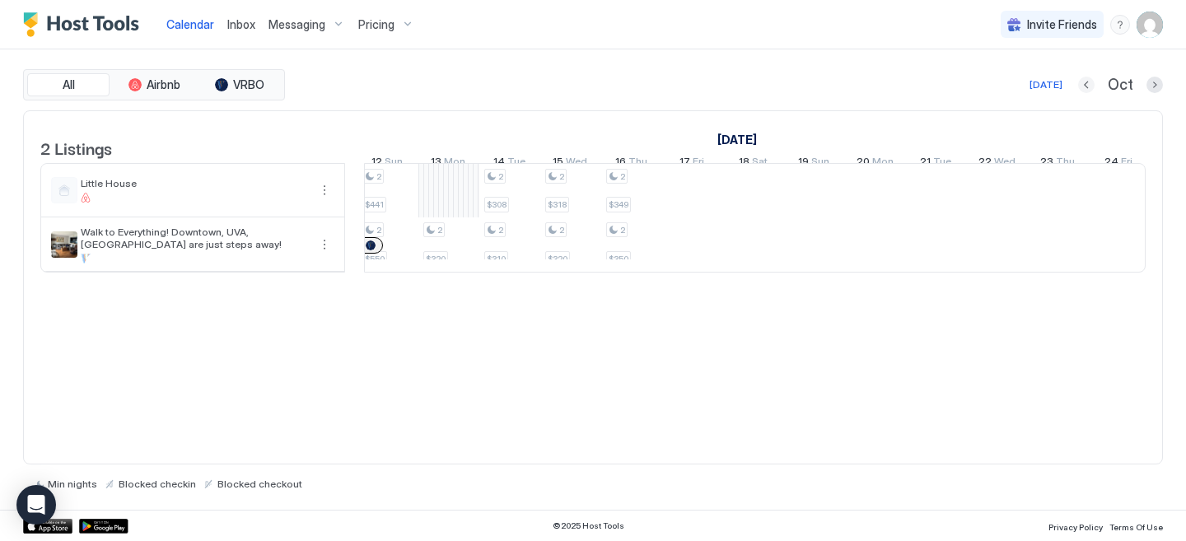
click at [1083, 91] on button "Previous month" at bounding box center [1086, 85] width 16 height 16
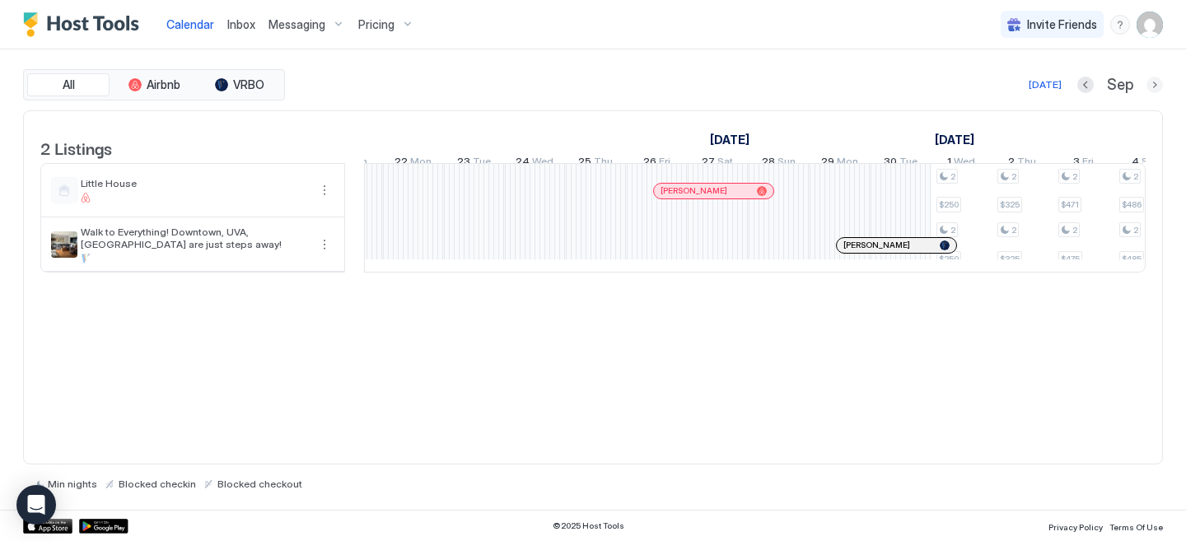
click at [1155, 79] on button "Next month" at bounding box center [1154, 85] width 16 height 16
